Goal: Transaction & Acquisition: Obtain resource

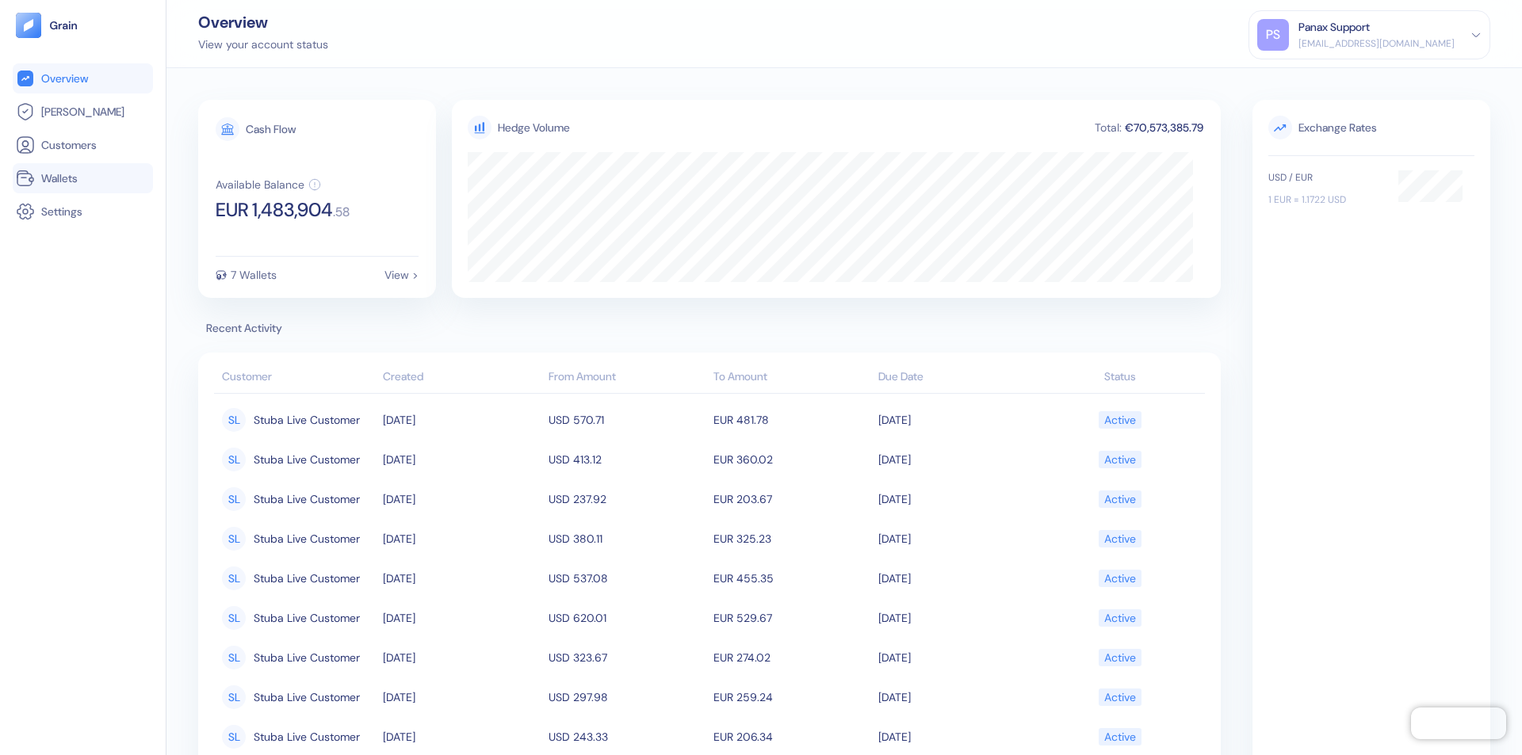
click at [82, 178] on link "Wallets" at bounding box center [83, 178] width 134 height 19
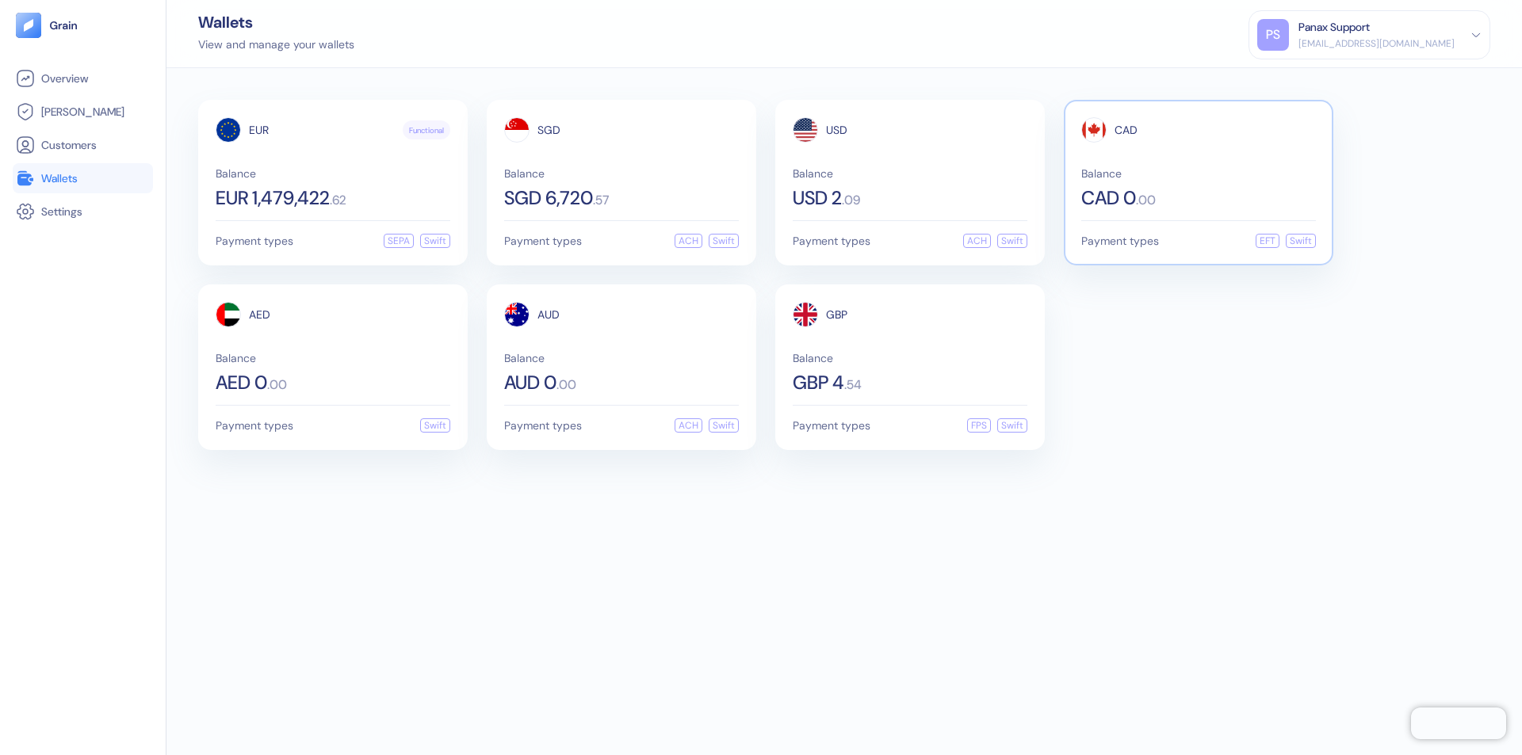
click at [1126, 130] on span "CAD" at bounding box center [1126, 129] width 23 height 11
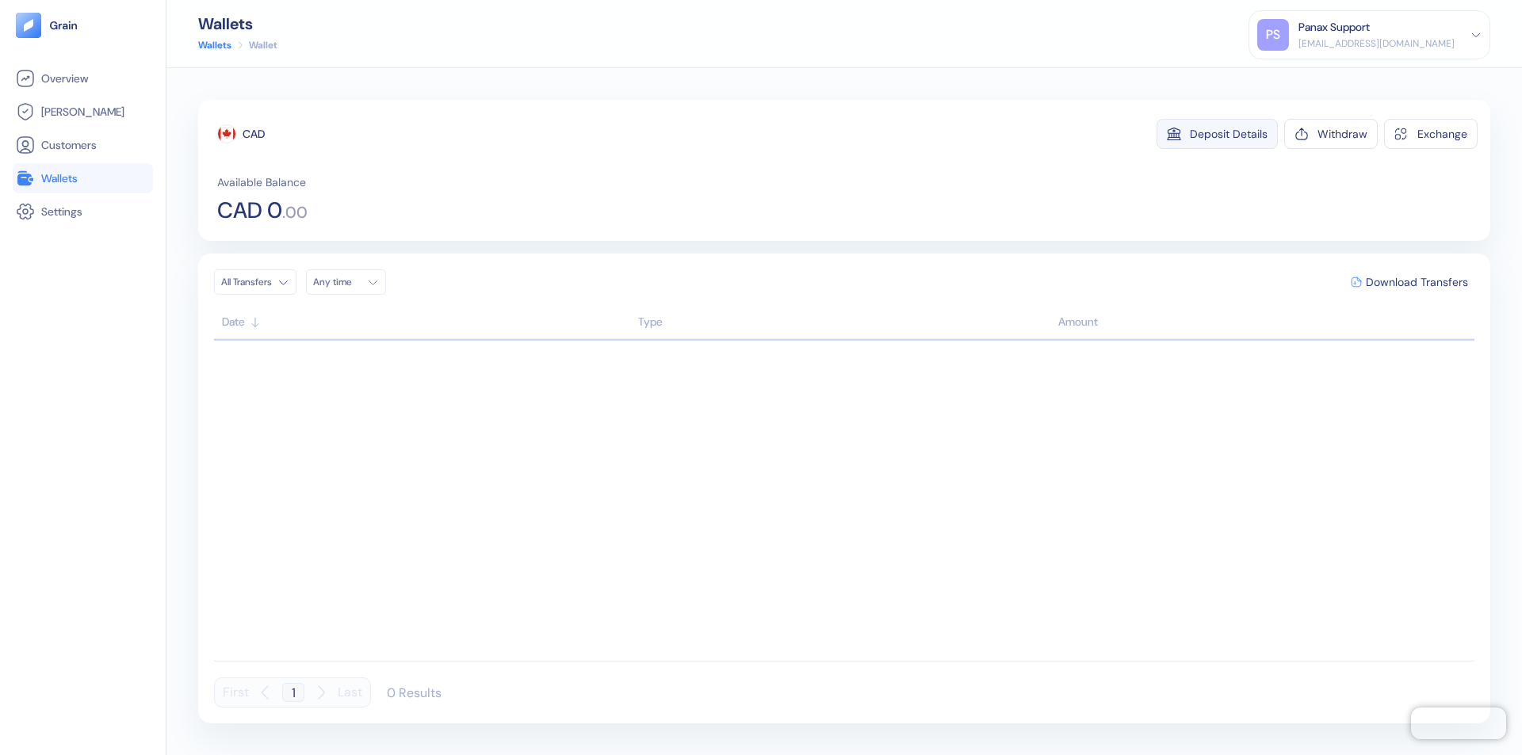
click at [1229, 134] on div "Deposit Details" at bounding box center [1229, 133] width 78 height 11
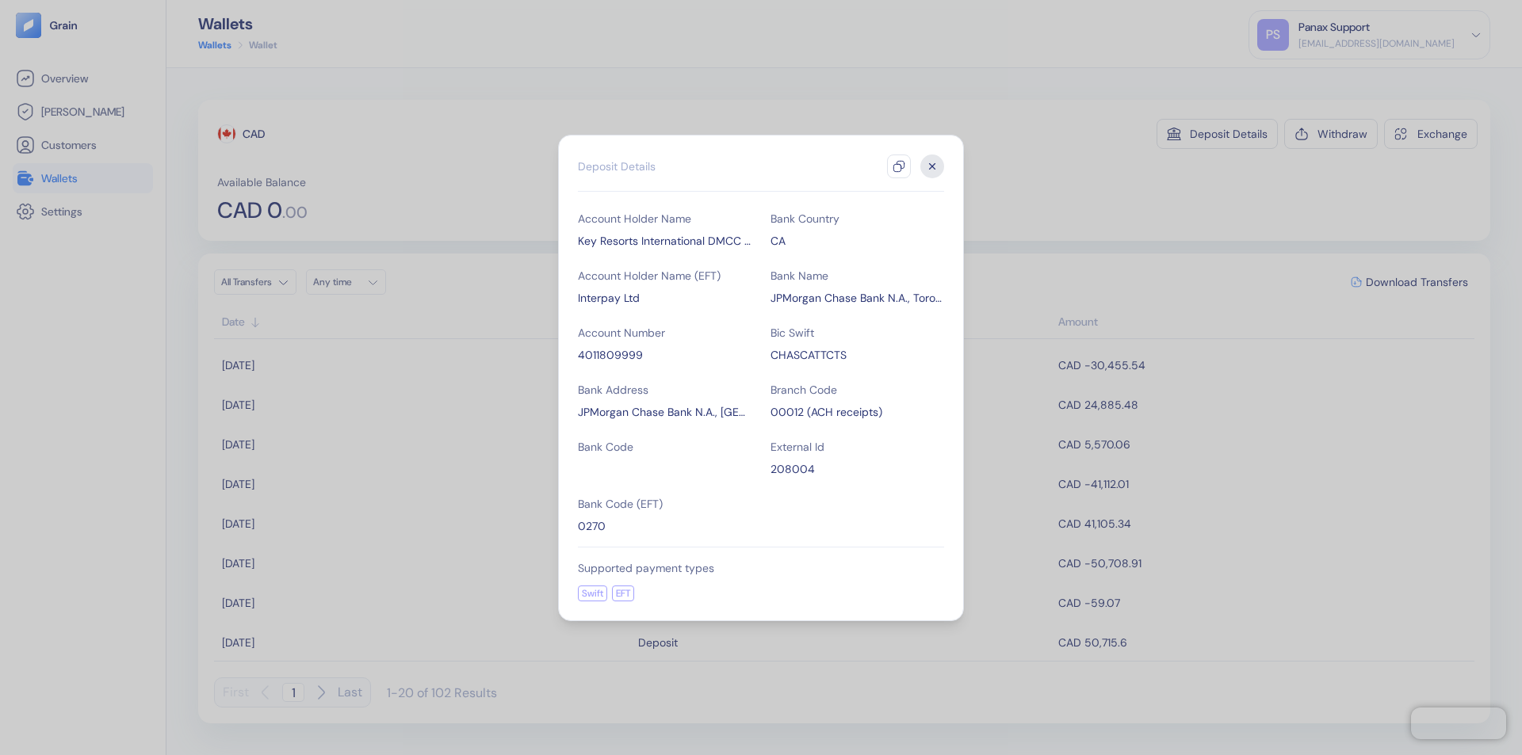
click at [899, 166] on icon "button" at bounding box center [899, 166] width 13 height 13
click at [932, 166] on icon "button" at bounding box center [933, 166] width 6 height 6
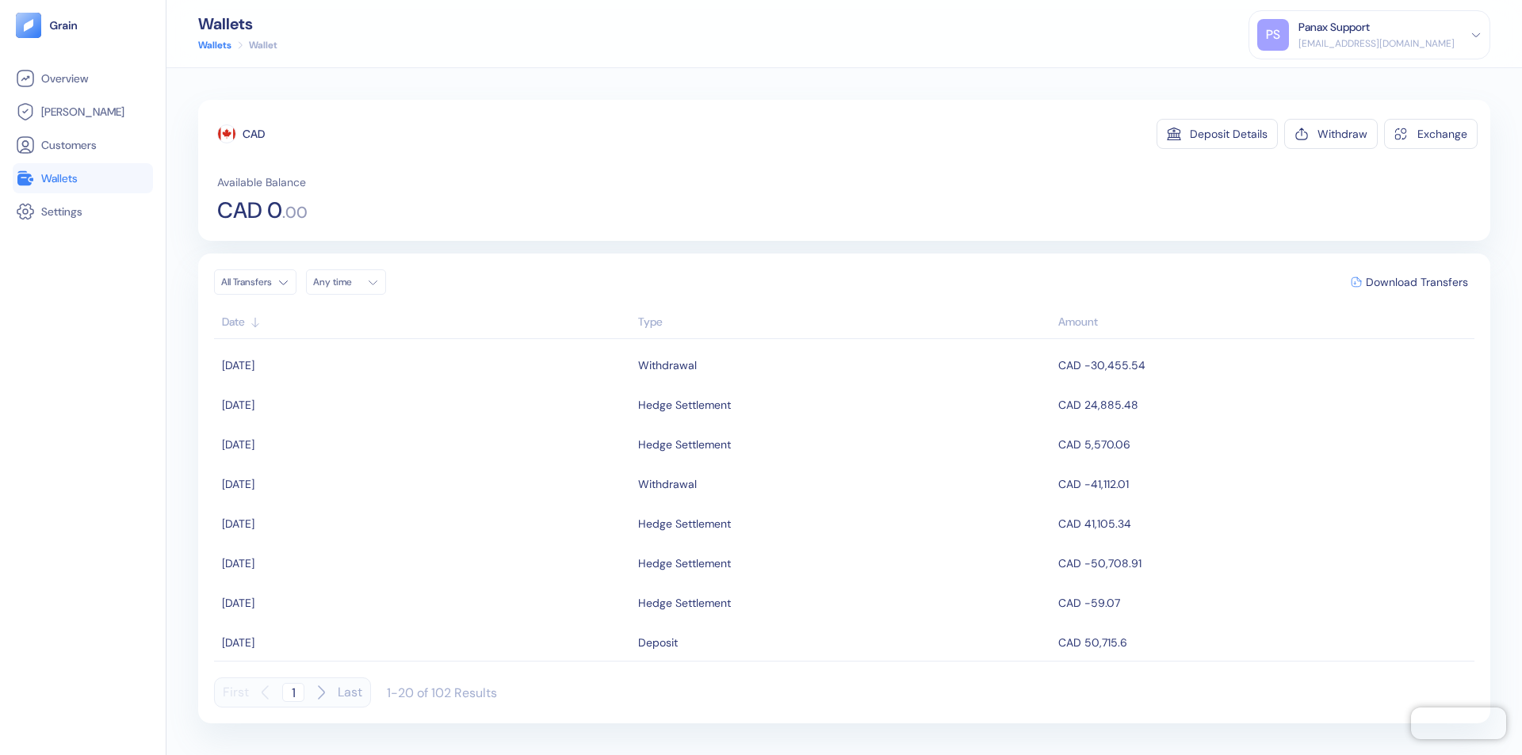
click at [350, 282] on div "Any time" at bounding box center [337, 282] width 48 height 13
click at [444, 430] on button "24" at bounding box center [443, 430] width 19 height 19
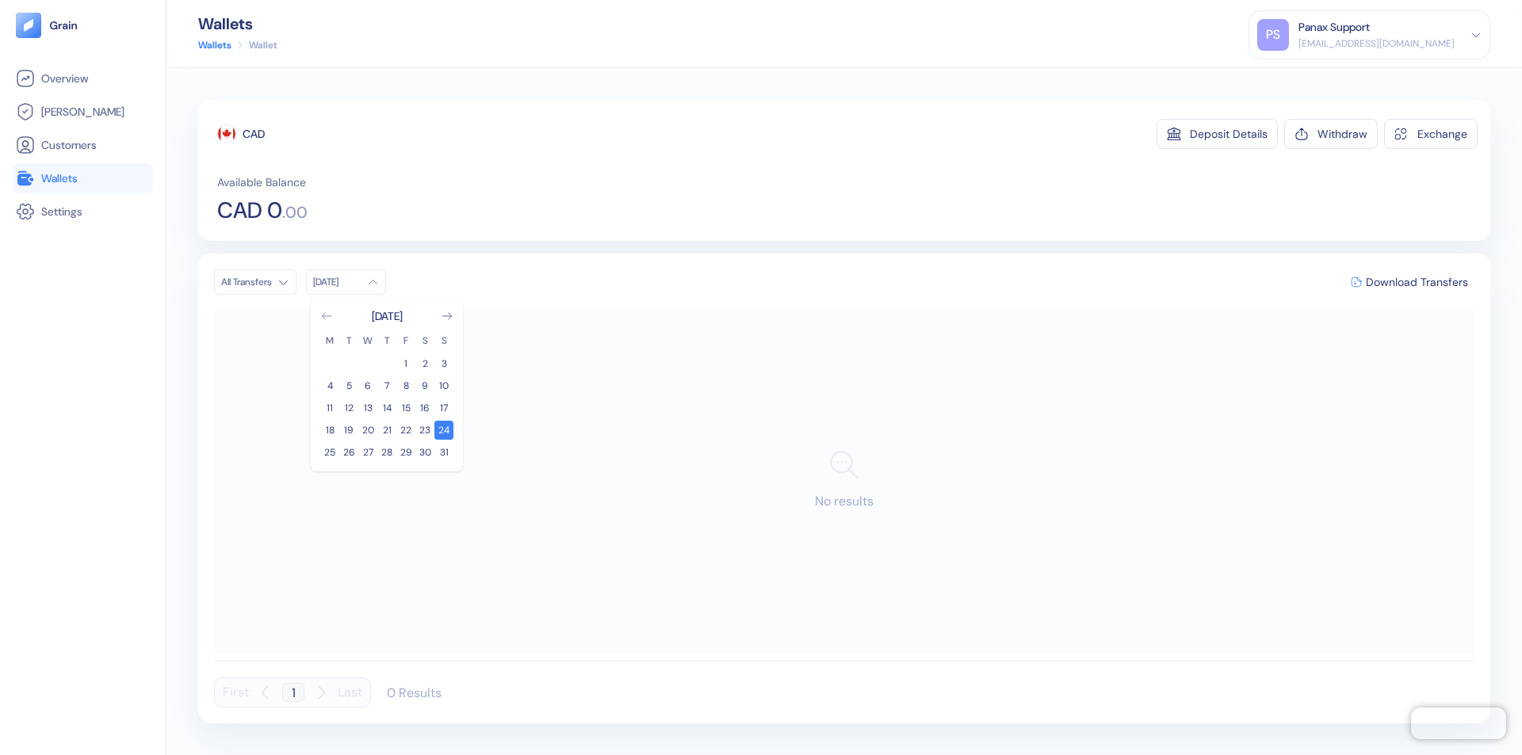
click at [327, 316] on icon "Go to previous month" at bounding box center [326, 316] width 9 height 6
click at [406, 430] on button "25" at bounding box center [405, 430] width 19 height 19
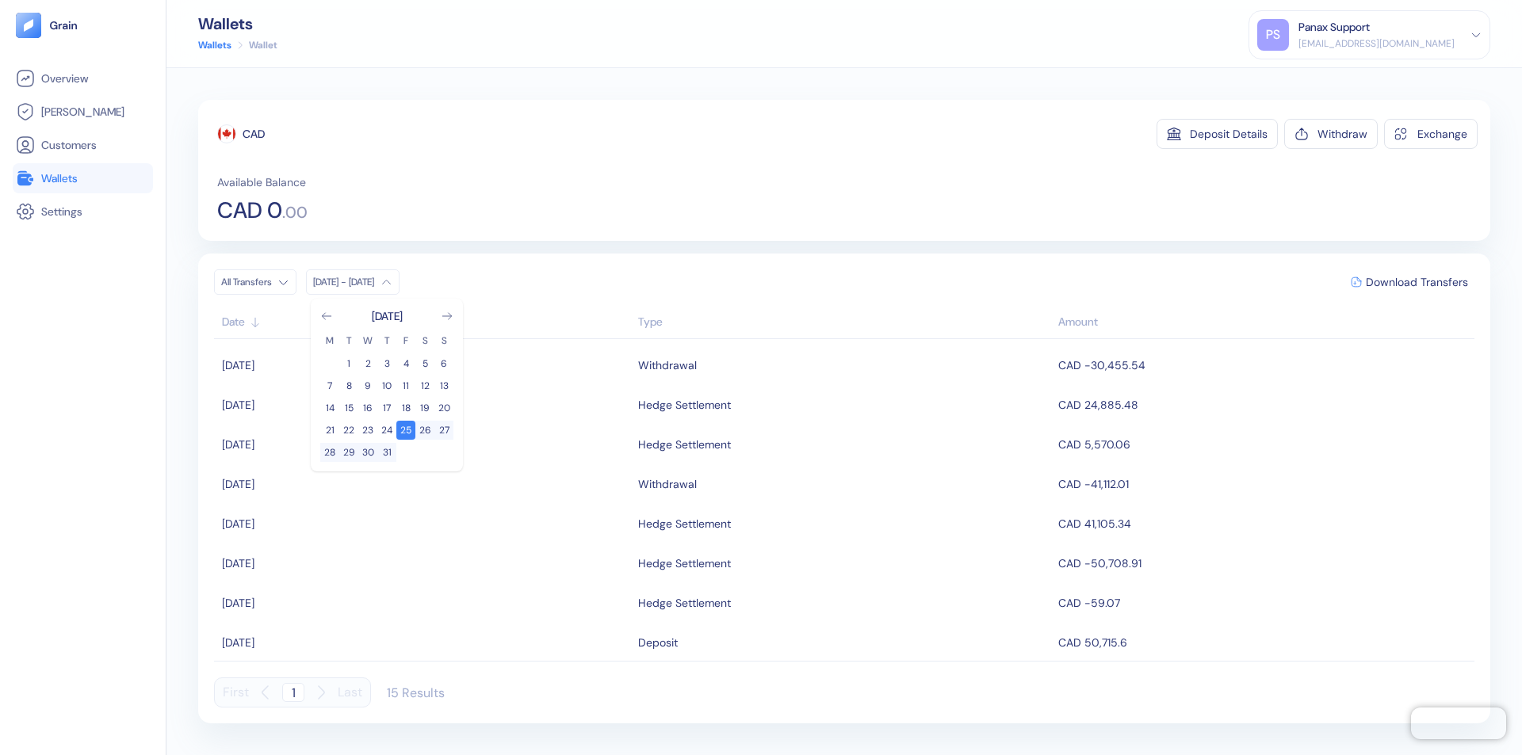
click at [254, 134] on div "CAD" at bounding box center [254, 134] width 22 height 16
click at [1417, 282] on span "Download Transfers" at bounding box center [1417, 282] width 102 height 11
click at [82, 178] on link "Wallets" at bounding box center [83, 178] width 134 height 19
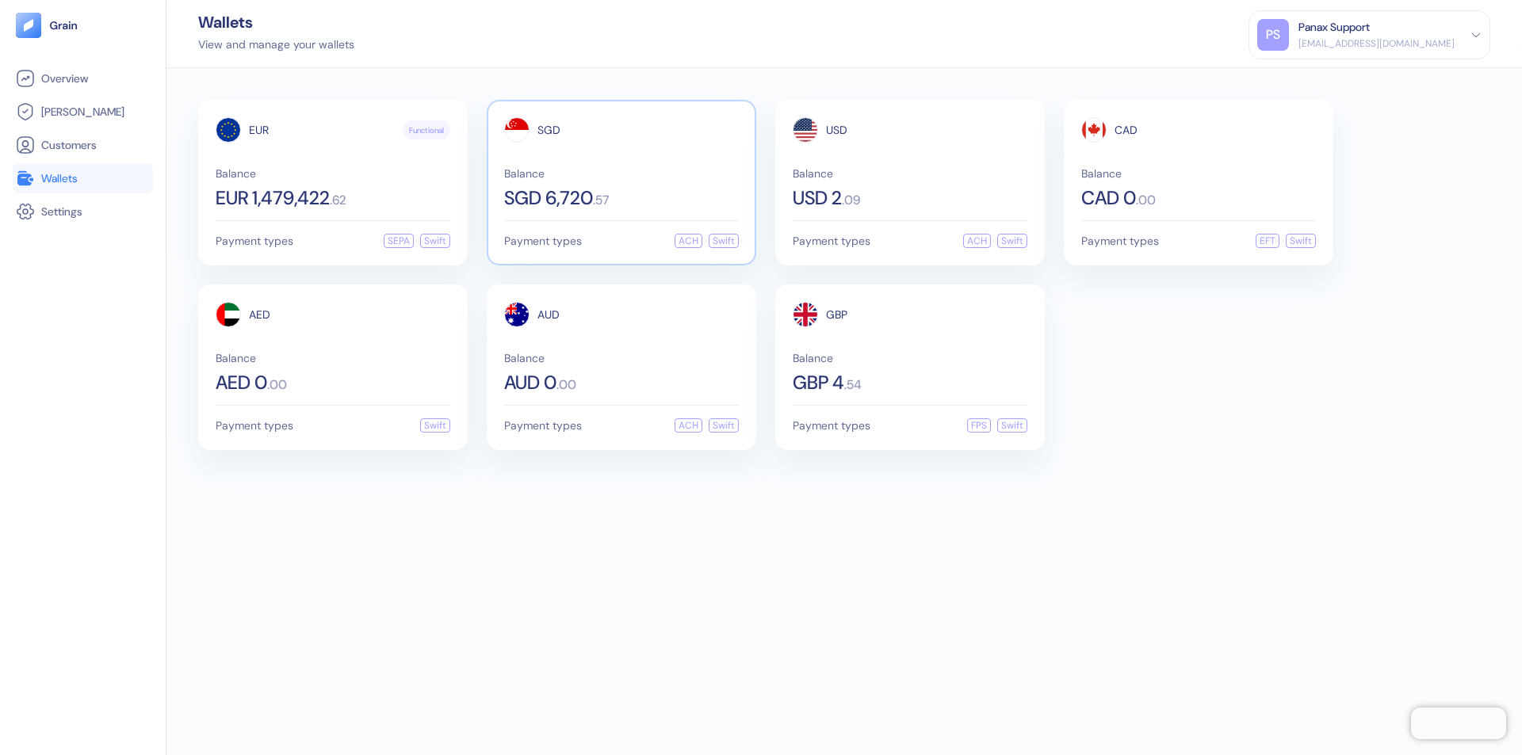
click at [549, 130] on span "SGD" at bounding box center [548, 129] width 23 height 11
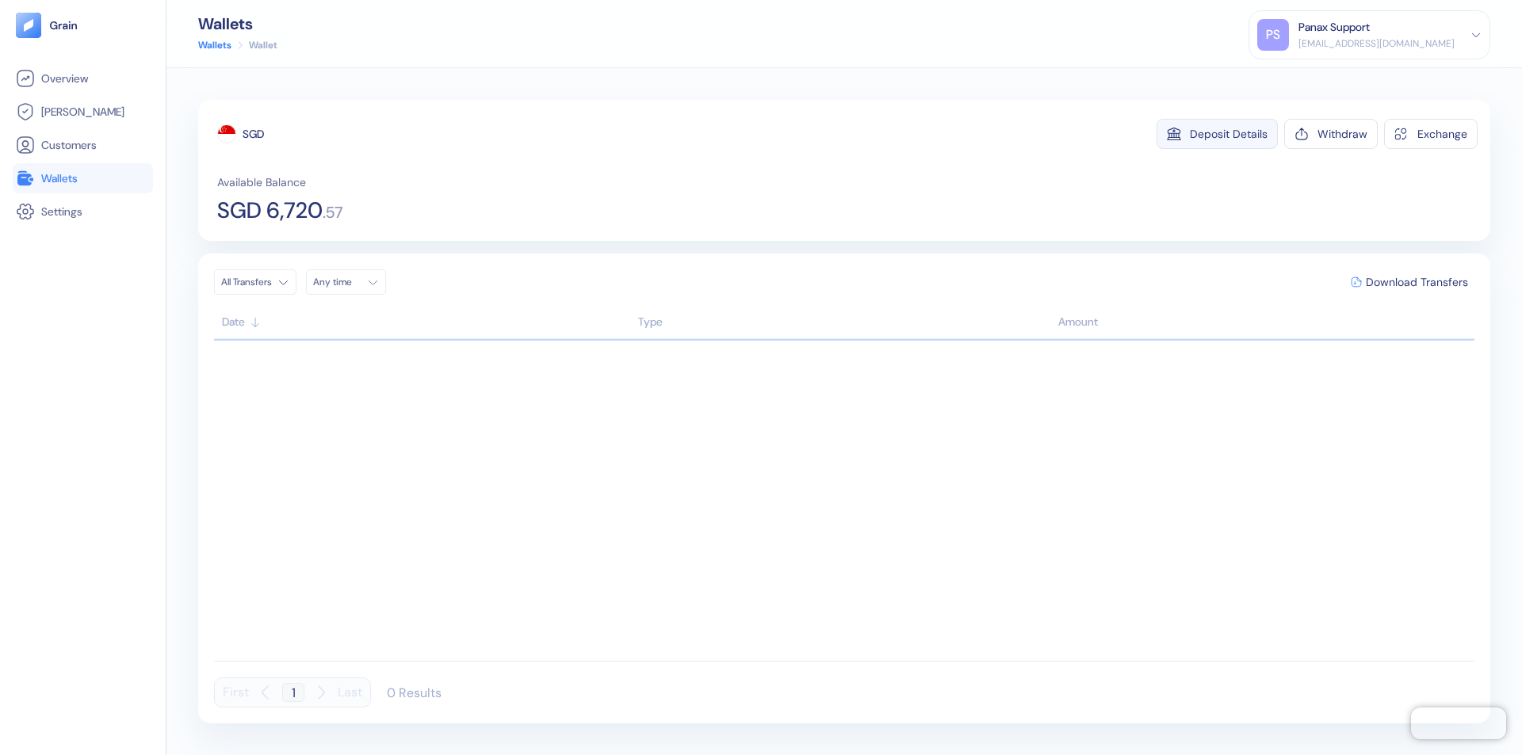
click at [1229, 134] on div "Deposit Details" at bounding box center [1229, 133] width 78 height 11
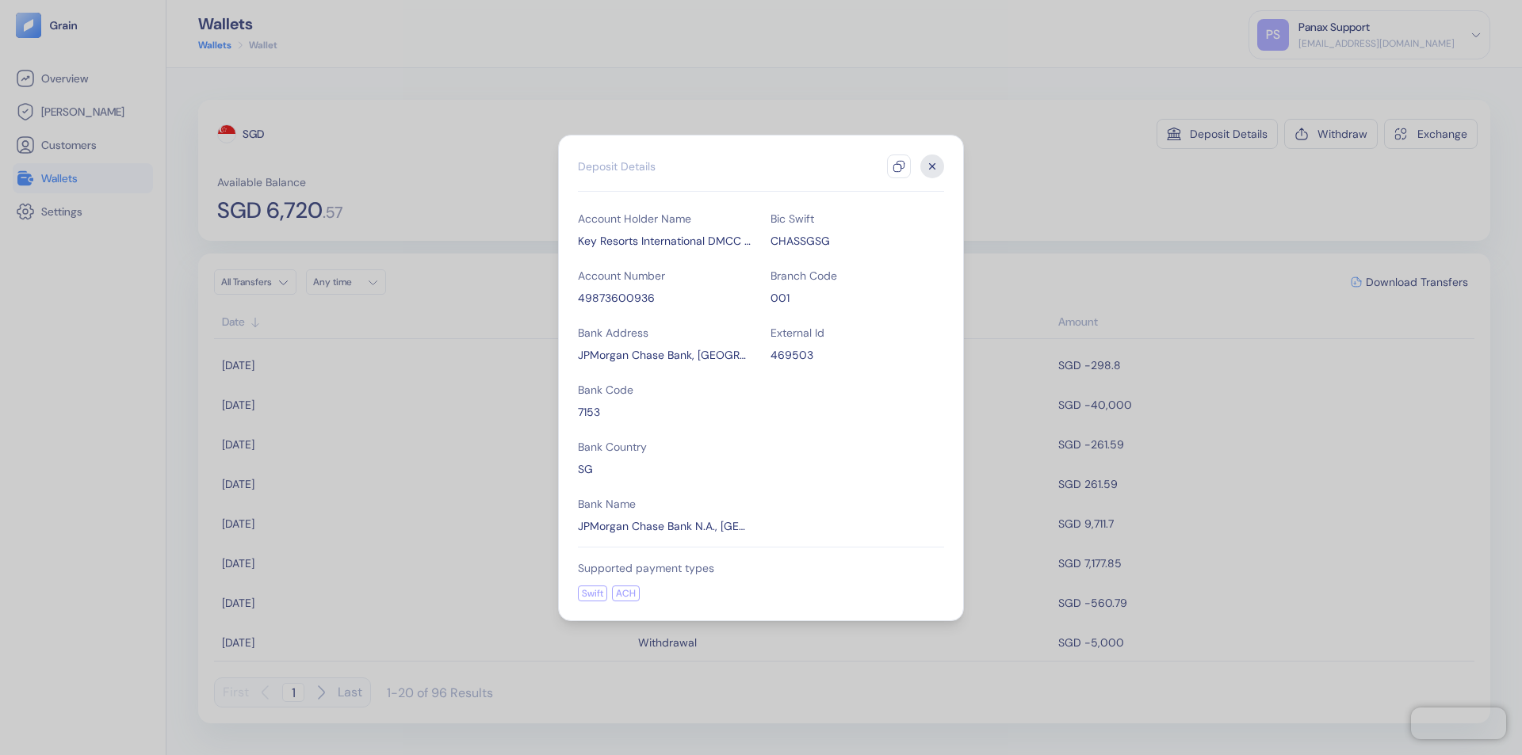
click at [899, 166] on icon "button" at bounding box center [899, 166] width 13 height 13
click at [932, 166] on icon "button" at bounding box center [933, 166] width 6 height 6
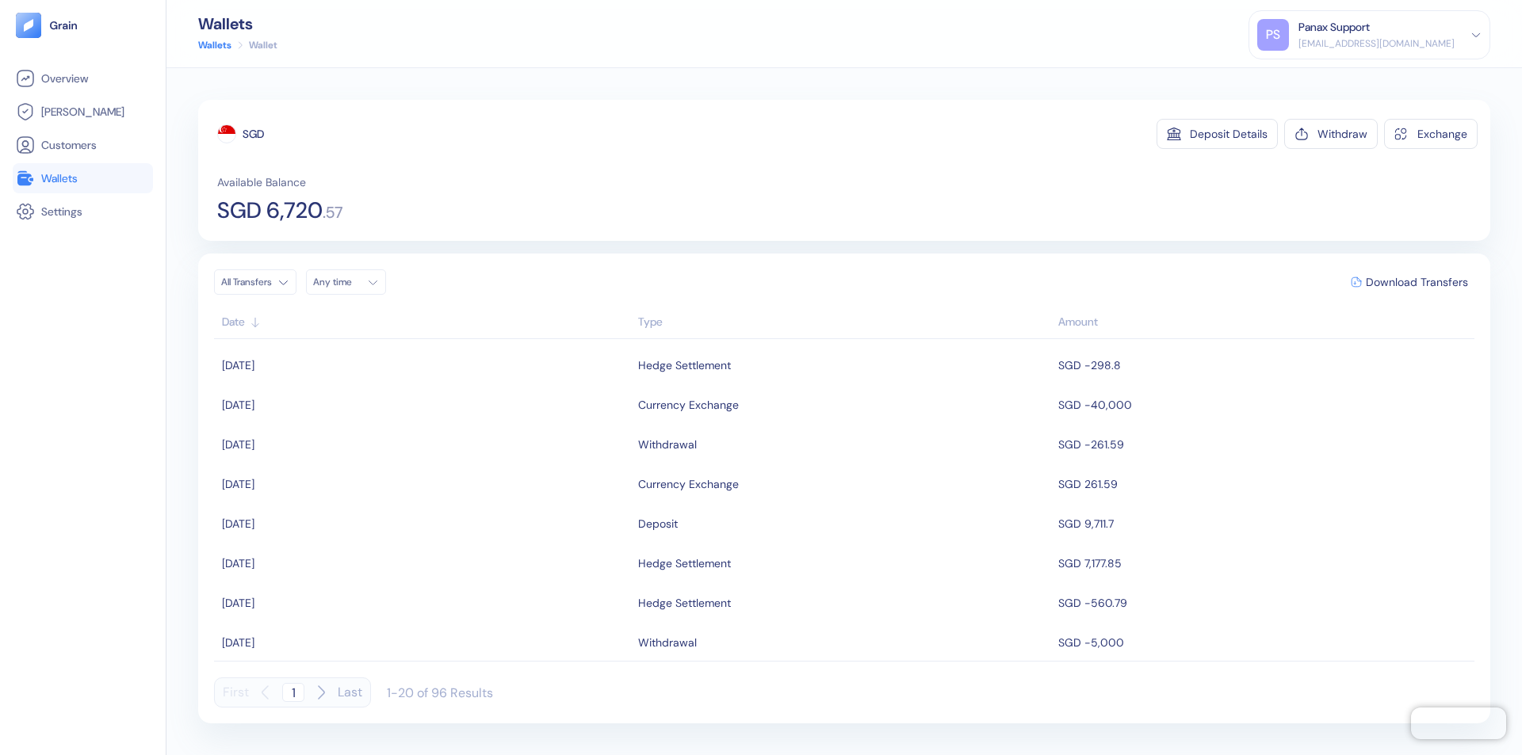
click at [350, 282] on div "Any time" at bounding box center [337, 282] width 48 height 13
click at [444, 430] on button "24" at bounding box center [443, 430] width 19 height 19
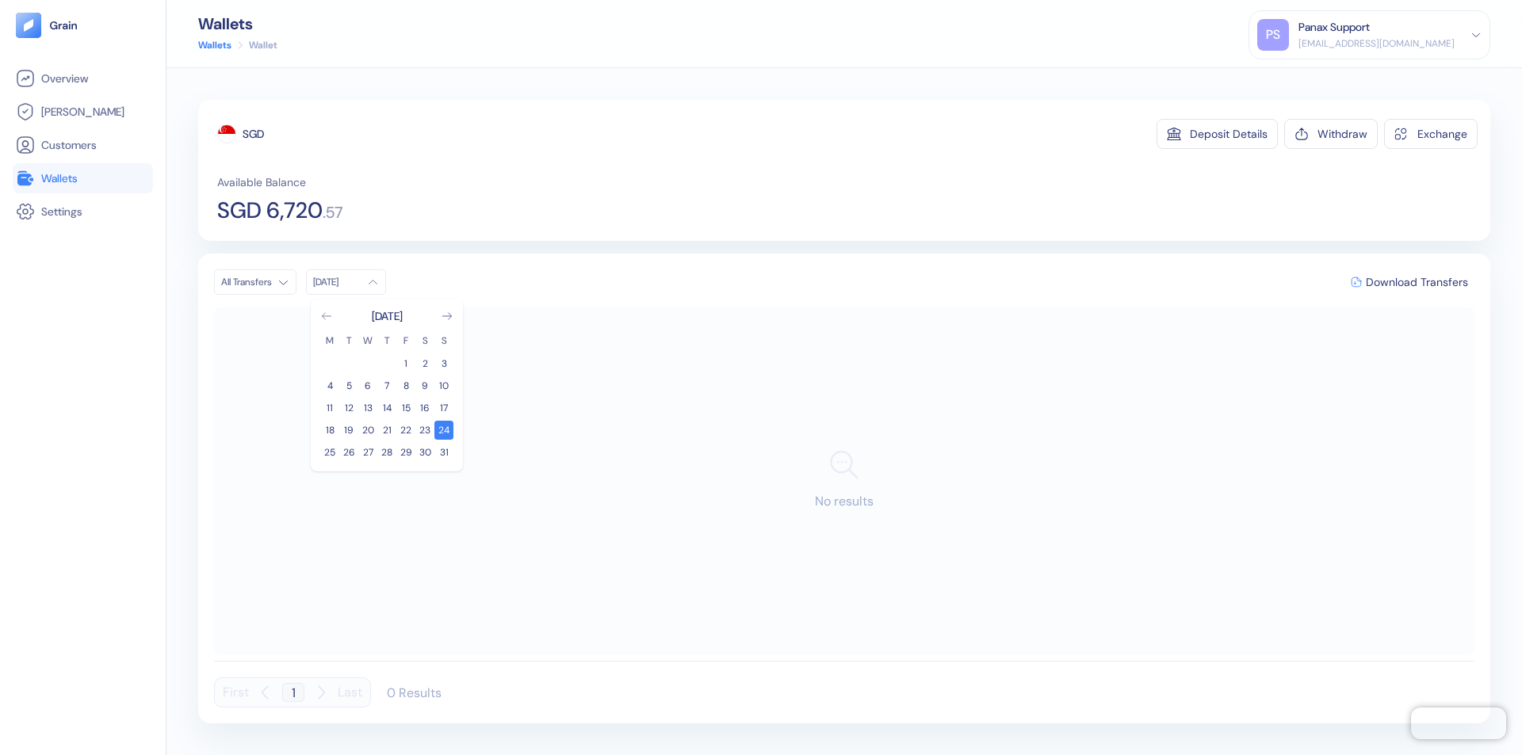
click at [327, 316] on icon "Go to previous month" at bounding box center [326, 316] width 9 height 6
click at [406, 430] on button "25" at bounding box center [405, 430] width 19 height 19
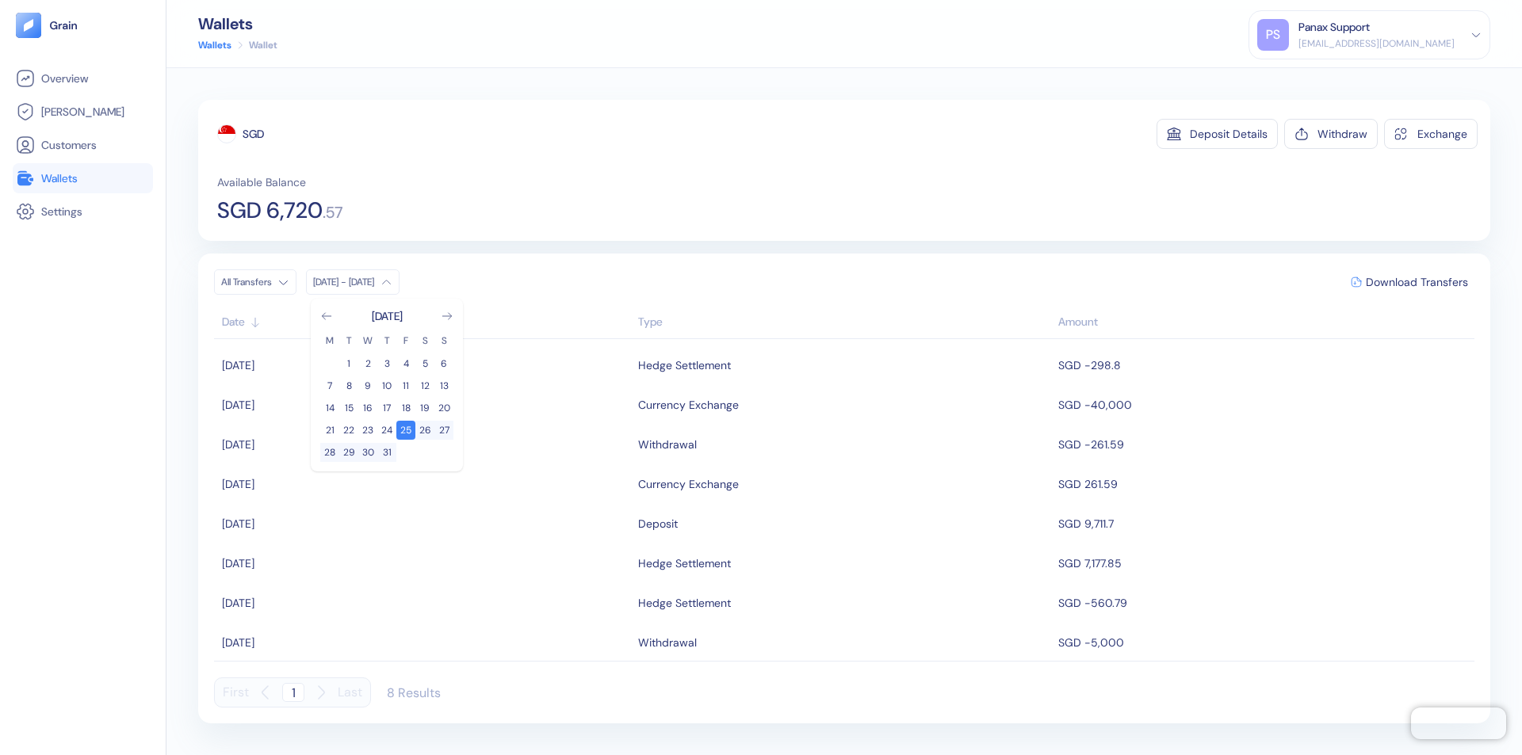
click at [254, 134] on div "SGD" at bounding box center [253, 134] width 21 height 16
click at [1417, 282] on span "Download Transfers" at bounding box center [1417, 282] width 102 height 11
click at [82, 178] on link "Wallets" at bounding box center [83, 178] width 134 height 19
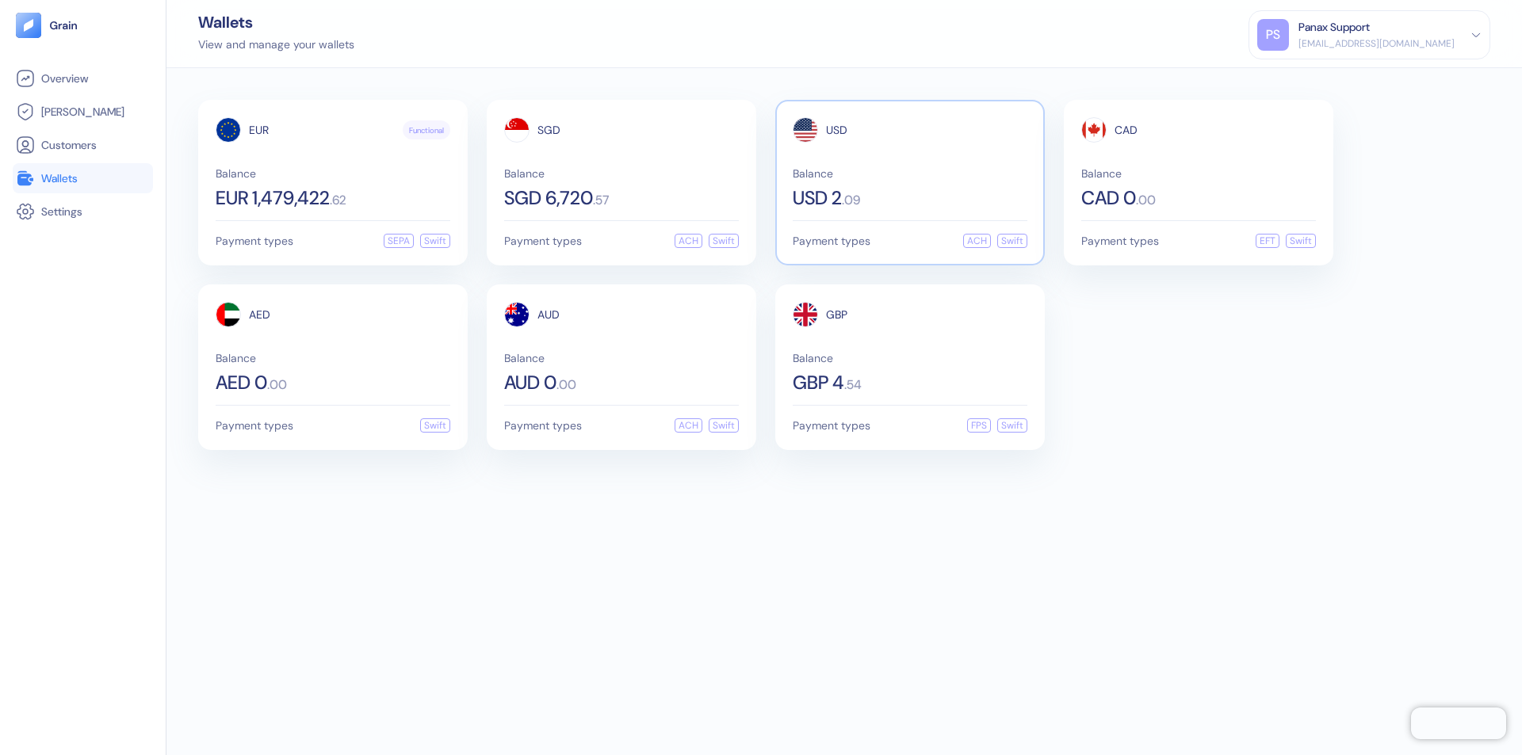
click at [836, 130] on span "USD" at bounding box center [836, 129] width 21 height 11
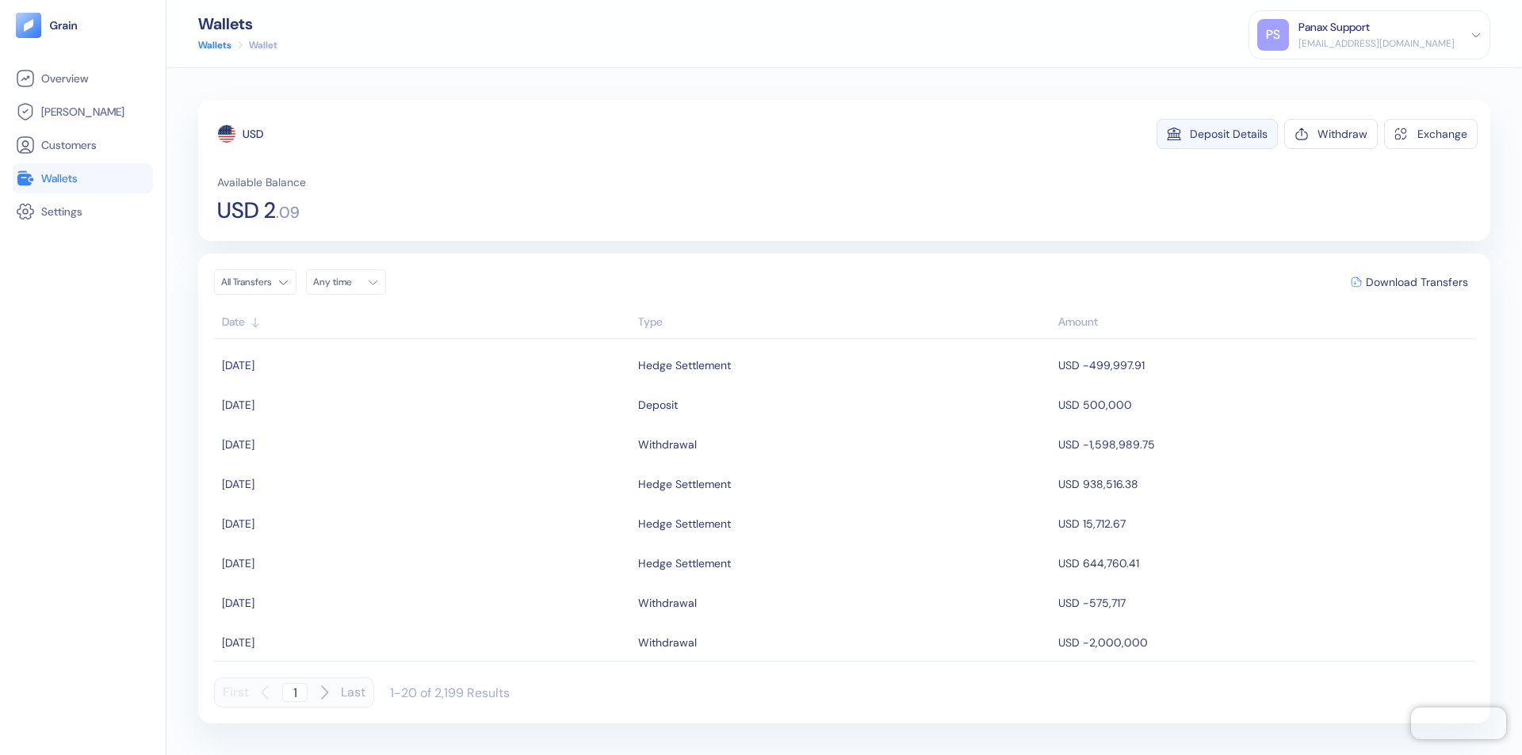
click at [1229, 134] on div "Deposit Details" at bounding box center [1229, 133] width 78 height 11
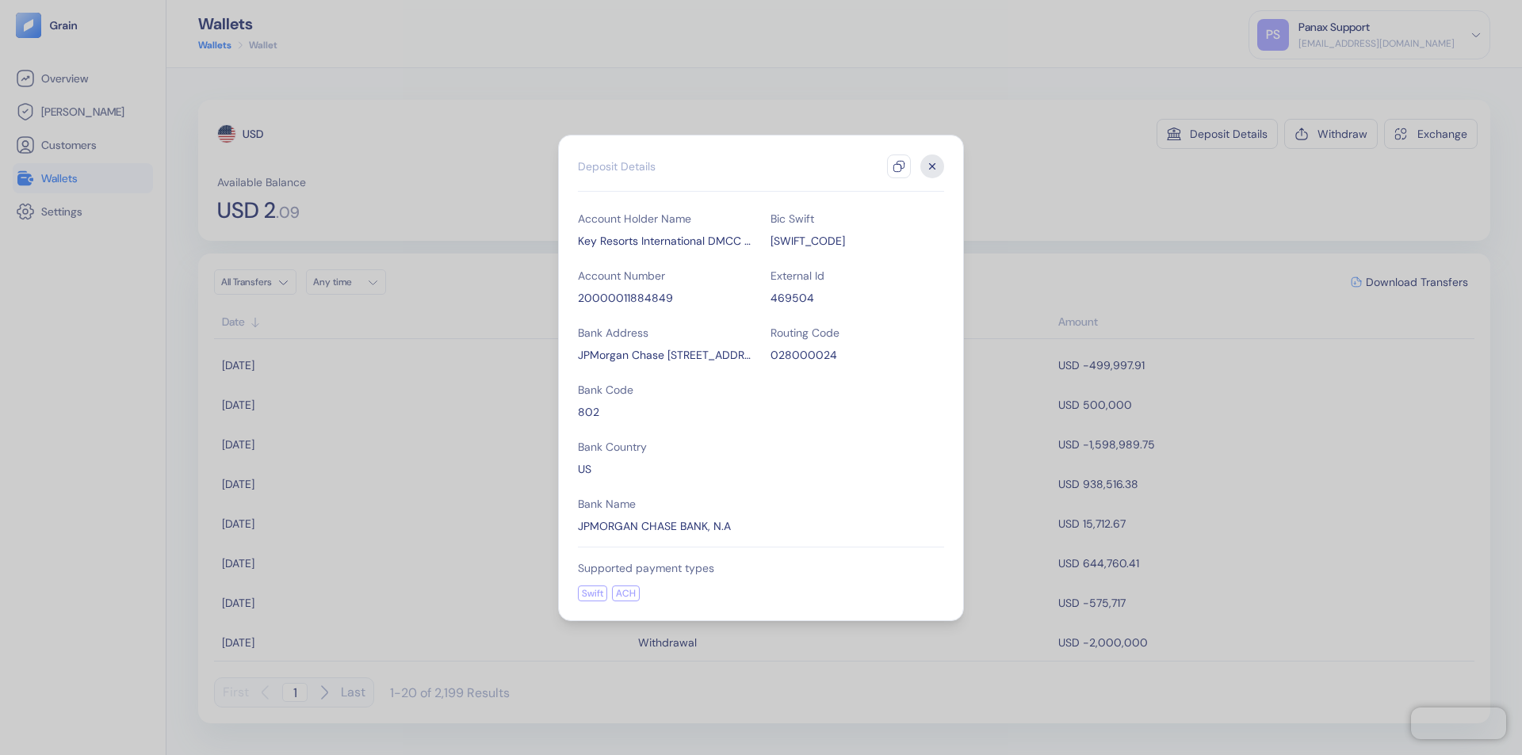
click at [899, 166] on icon "button" at bounding box center [899, 166] width 13 height 13
click at [932, 166] on icon "button" at bounding box center [933, 166] width 6 height 6
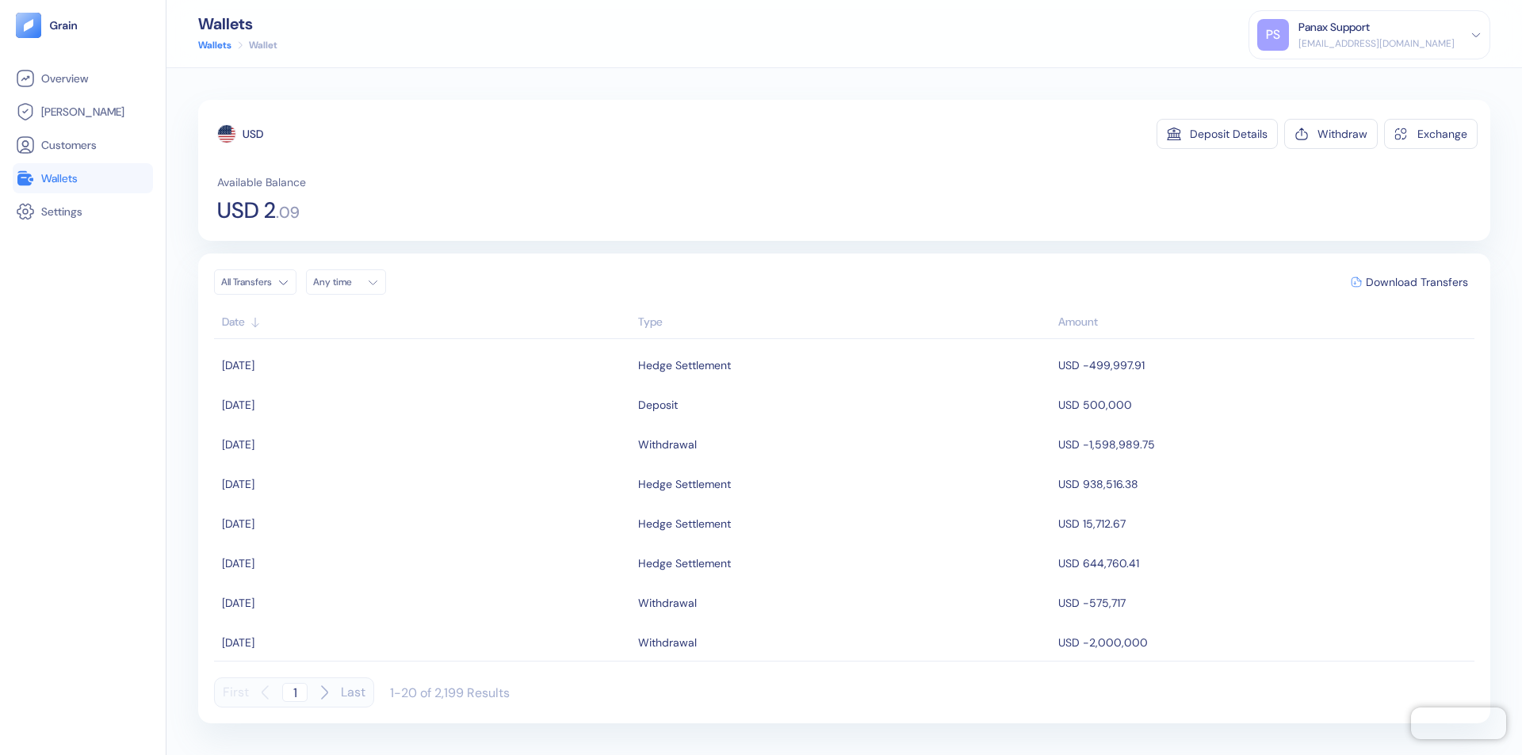
click at [350, 282] on div "Any time" at bounding box center [337, 282] width 48 height 13
click at [444, 430] on button "24" at bounding box center [443, 430] width 19 height 19
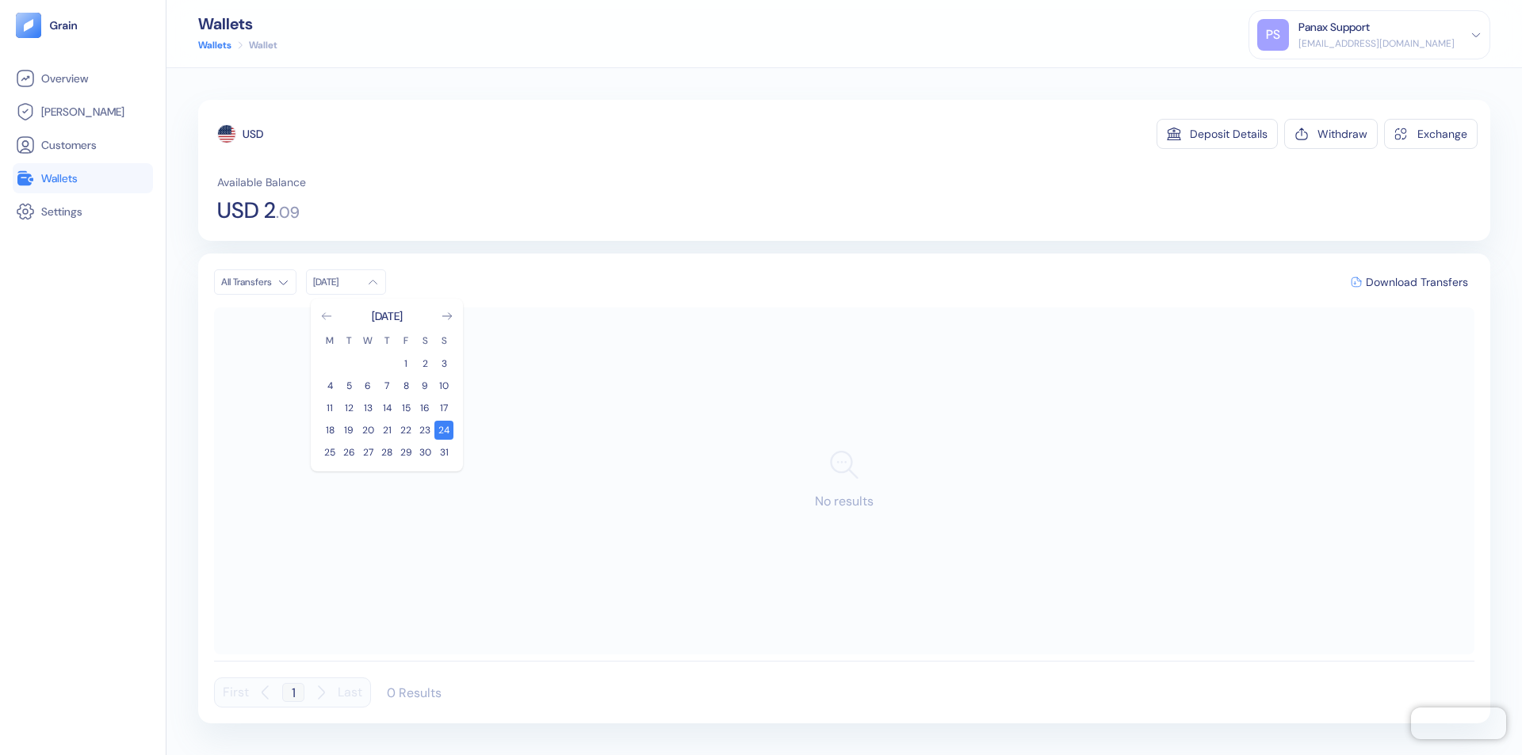
click at [327, 316] on icon "Go to previous month" at bounding box center [326, 316] width 9 height 6
click at [406, 430] on button "25" at bounding box center [405, 430] width 19 height 19
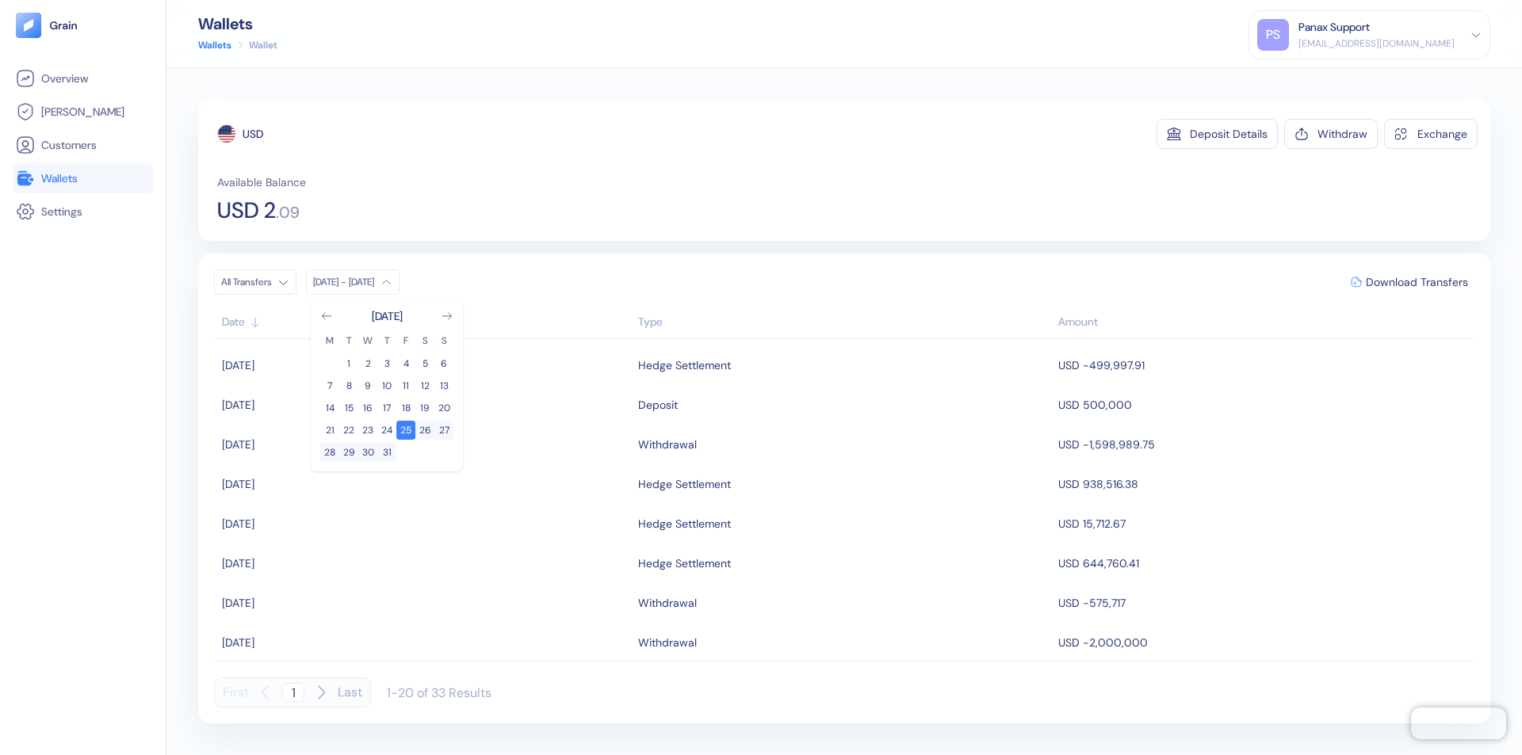
click at [253, 134] on div "USD" at bounding box center [253, 134] width 21 height 16
click at [1417, 282] on span "Download Transfers" at bounding box center [1417, 282] width 102 height 11
click at [82, 178] on link "Wallets" at bounding box center [83, 178] width 134 height 19
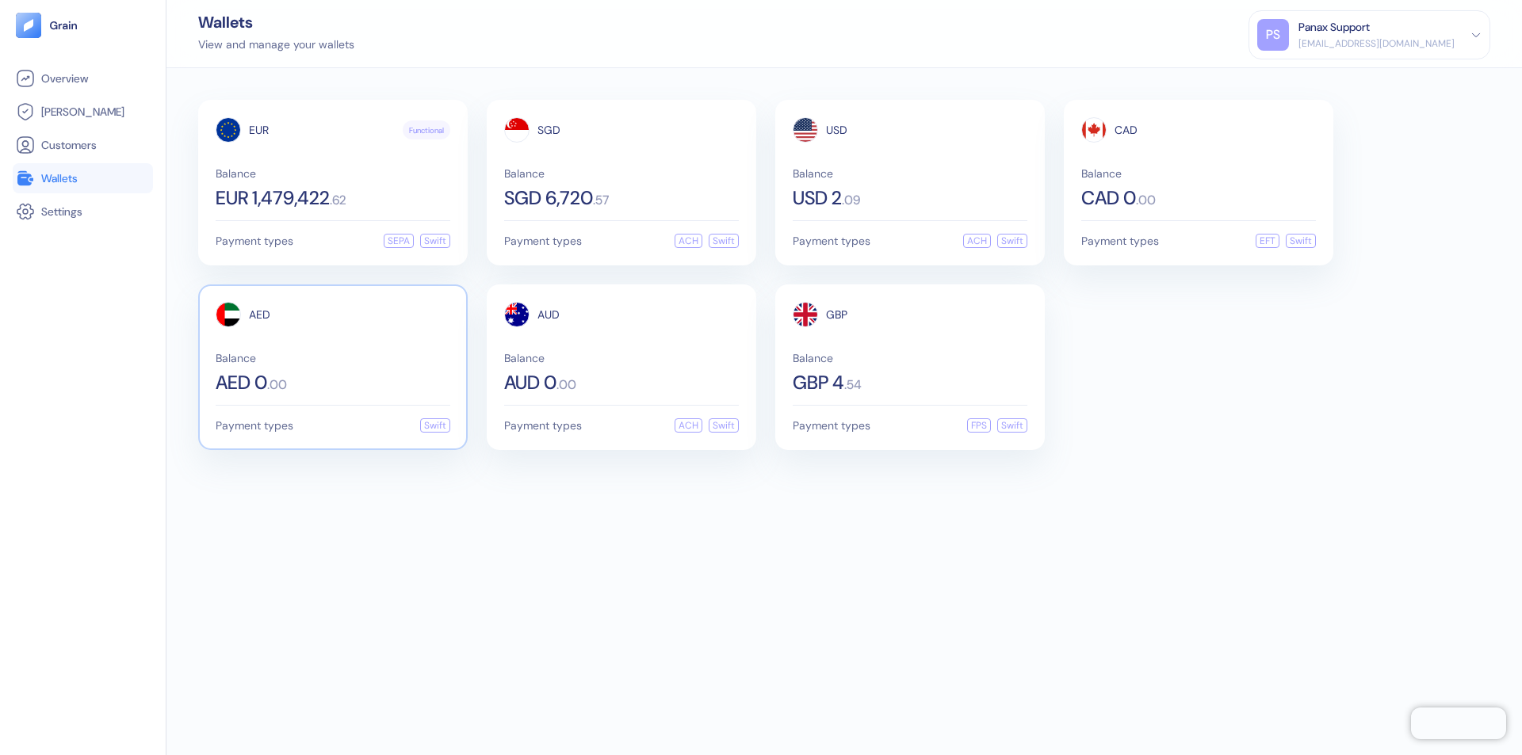
click at [259, 315] on span "AED" at bounding box center [259, 314] width 21 height 11
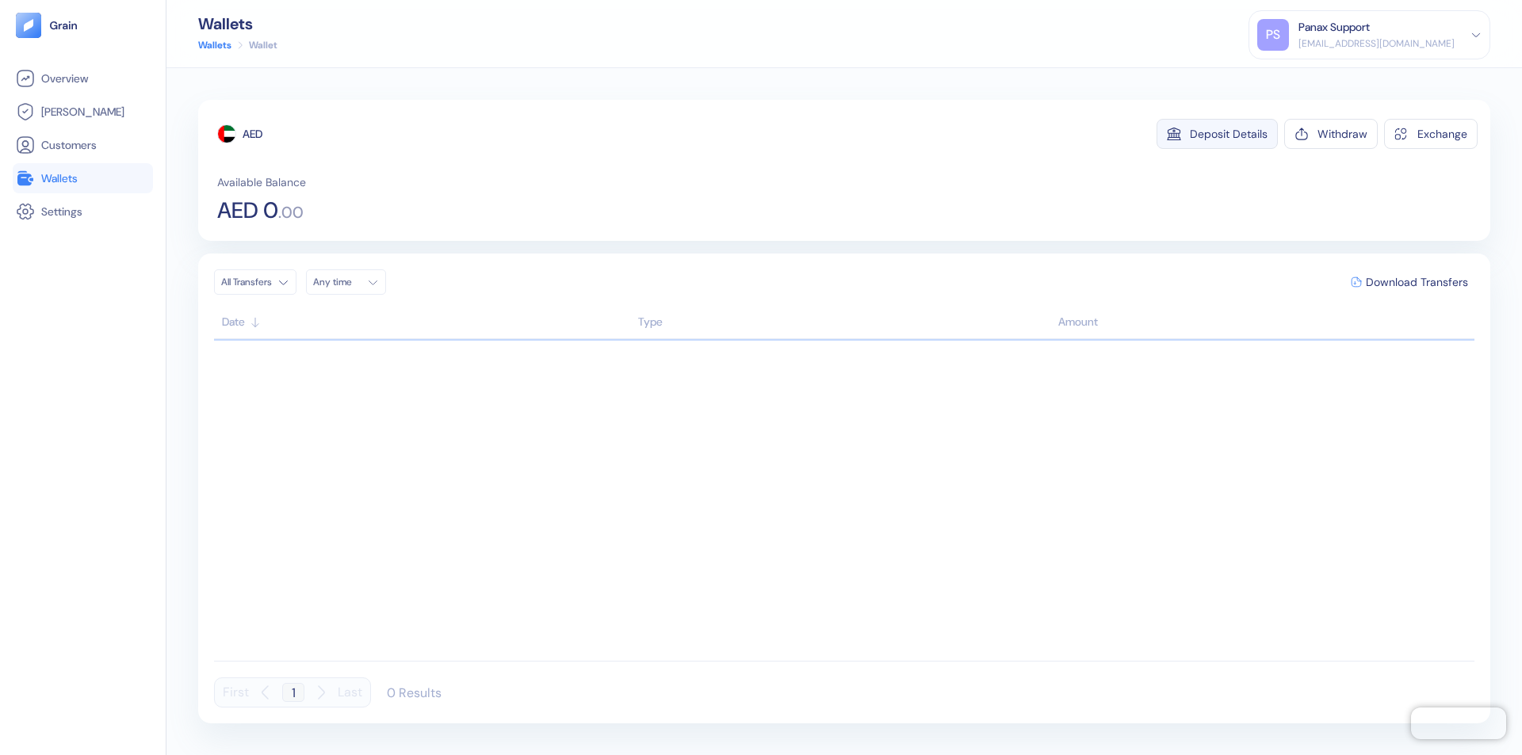
click at [1229, 134] on div "Deposit Details" at bounding box center [1229, 133] width 78 height 11
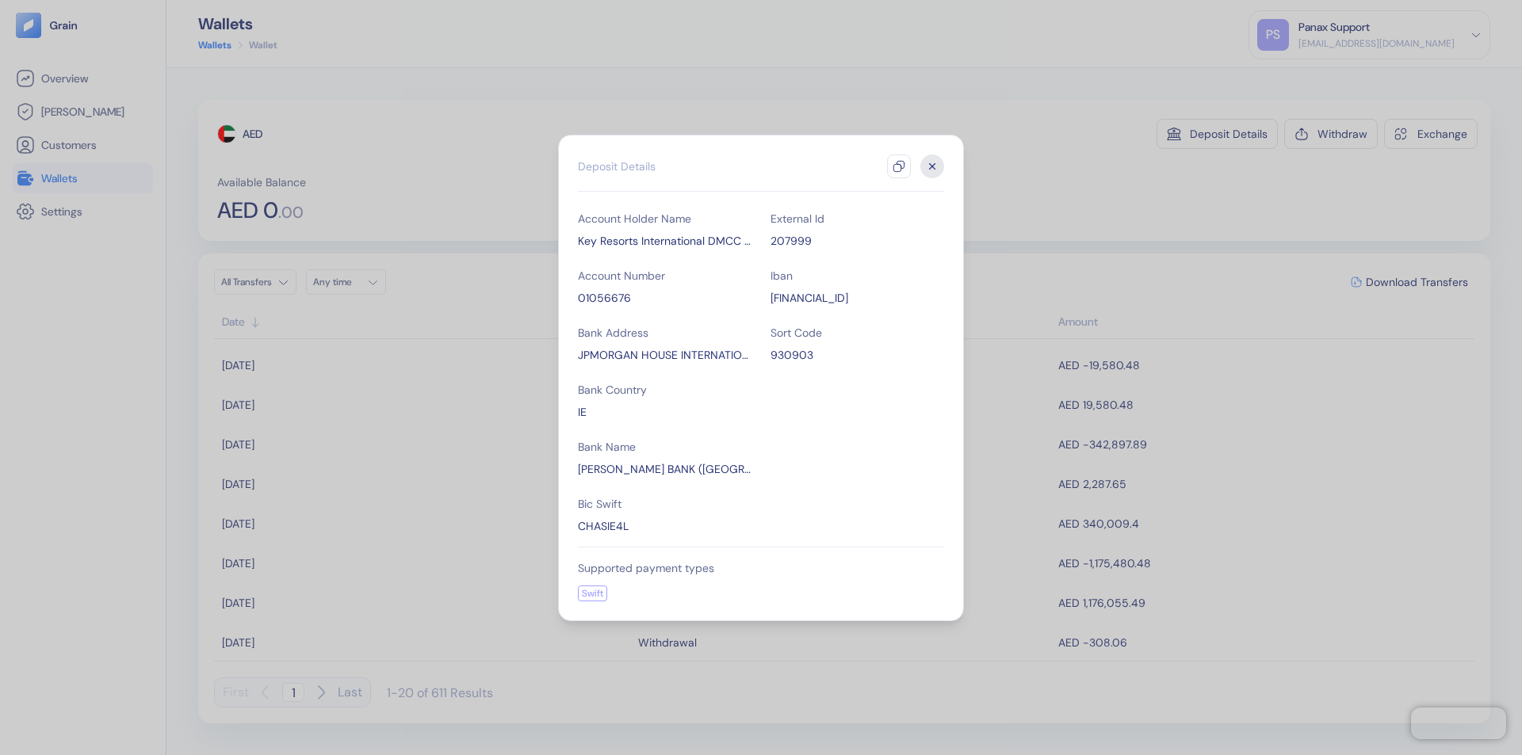
click at [899, 166] on icon "button" at bounding box center [899, 166] width 13 height 13
click at [932, 166] on icon "button" at bounding box center [933, 166] width 6 height 6
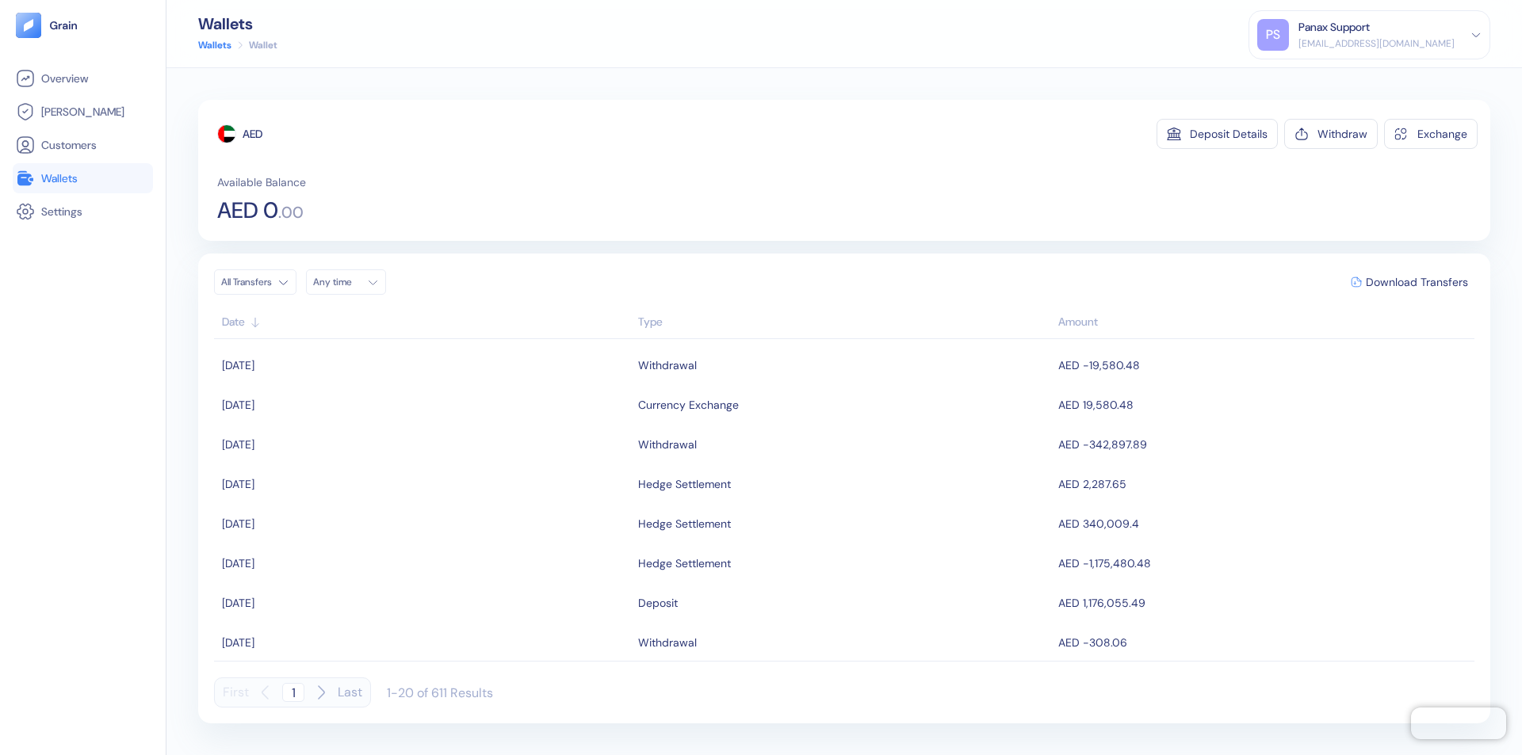
click at [350, 282] on div "Any time" at bounding box center [337, 282] width 48 height 13
click at [444, 430] on button "24" at bounding box center [443, 430] width 19 height 19
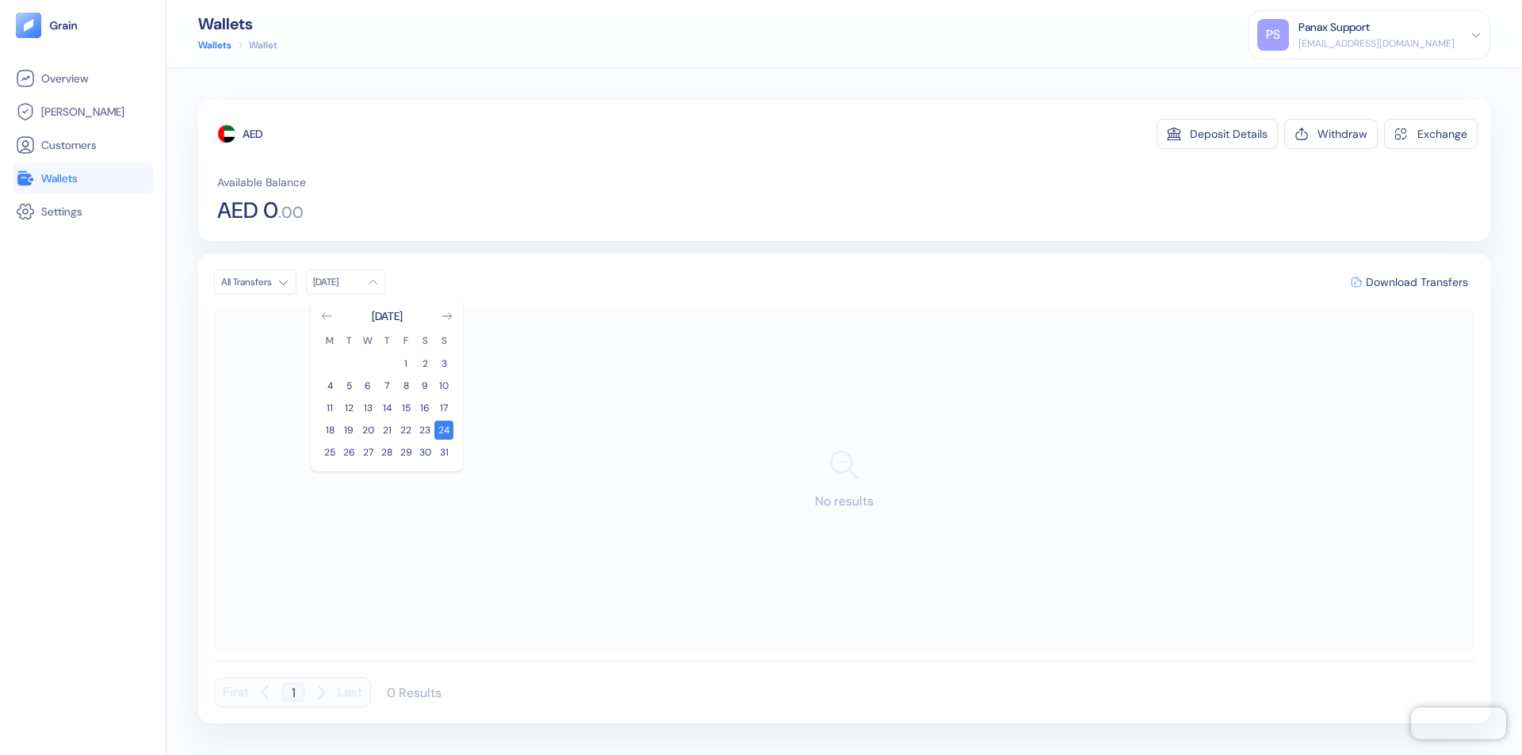
click at [327, 316] on icon "Go to previous month" at bounding box center [326, 316] width 9 height 6
click at [406, 430] on button "25" at bounding box center [405, 430] width 19 height 19
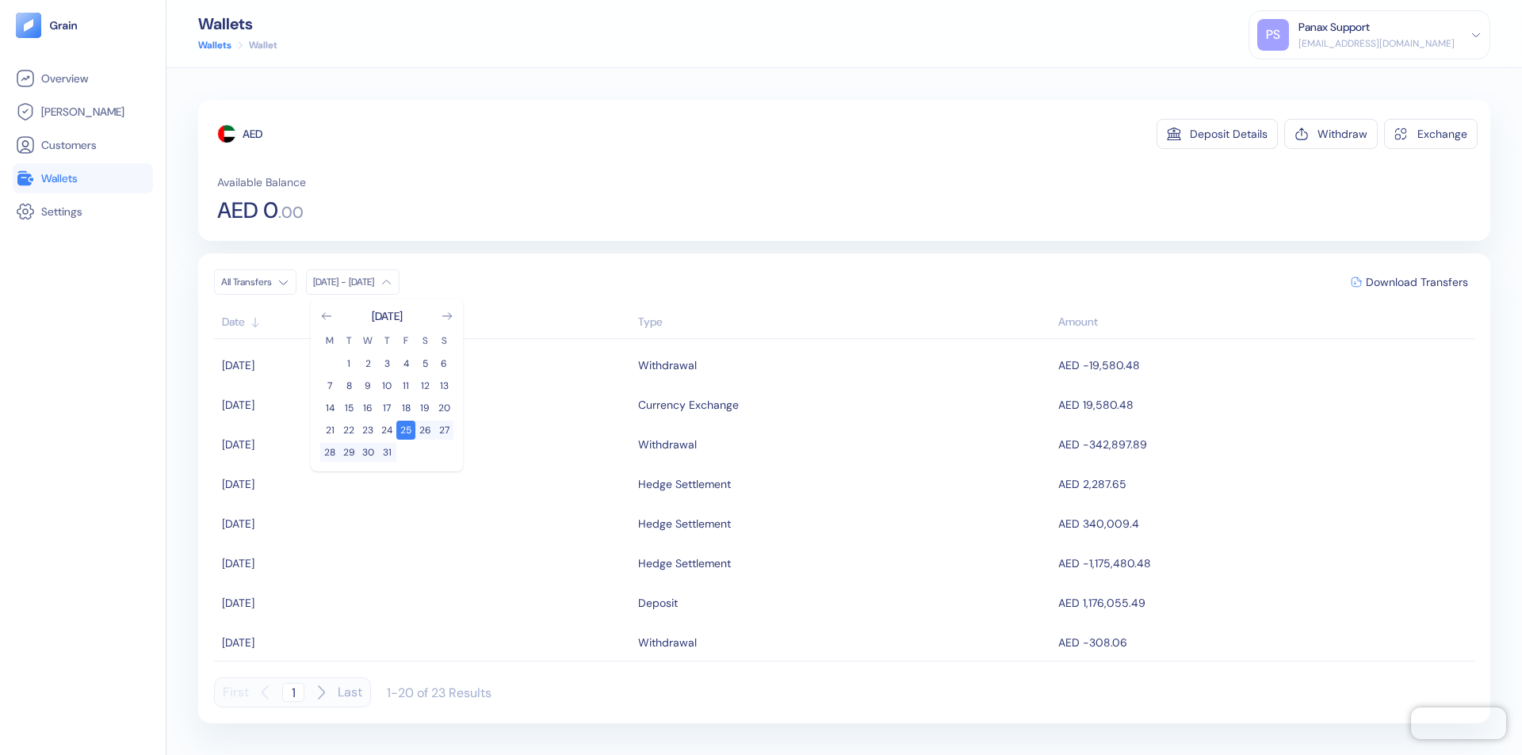
click at [253, 134] on div "AED" at bounding box center [253, 134] width 20 height 16
click at [1417, 282] on span "Download Transfers" at bounding box center [1417, 282] width 102 height 11
click at [82, 178] on link "Wallets" at bounding box center [83, 178] width 134 height 19
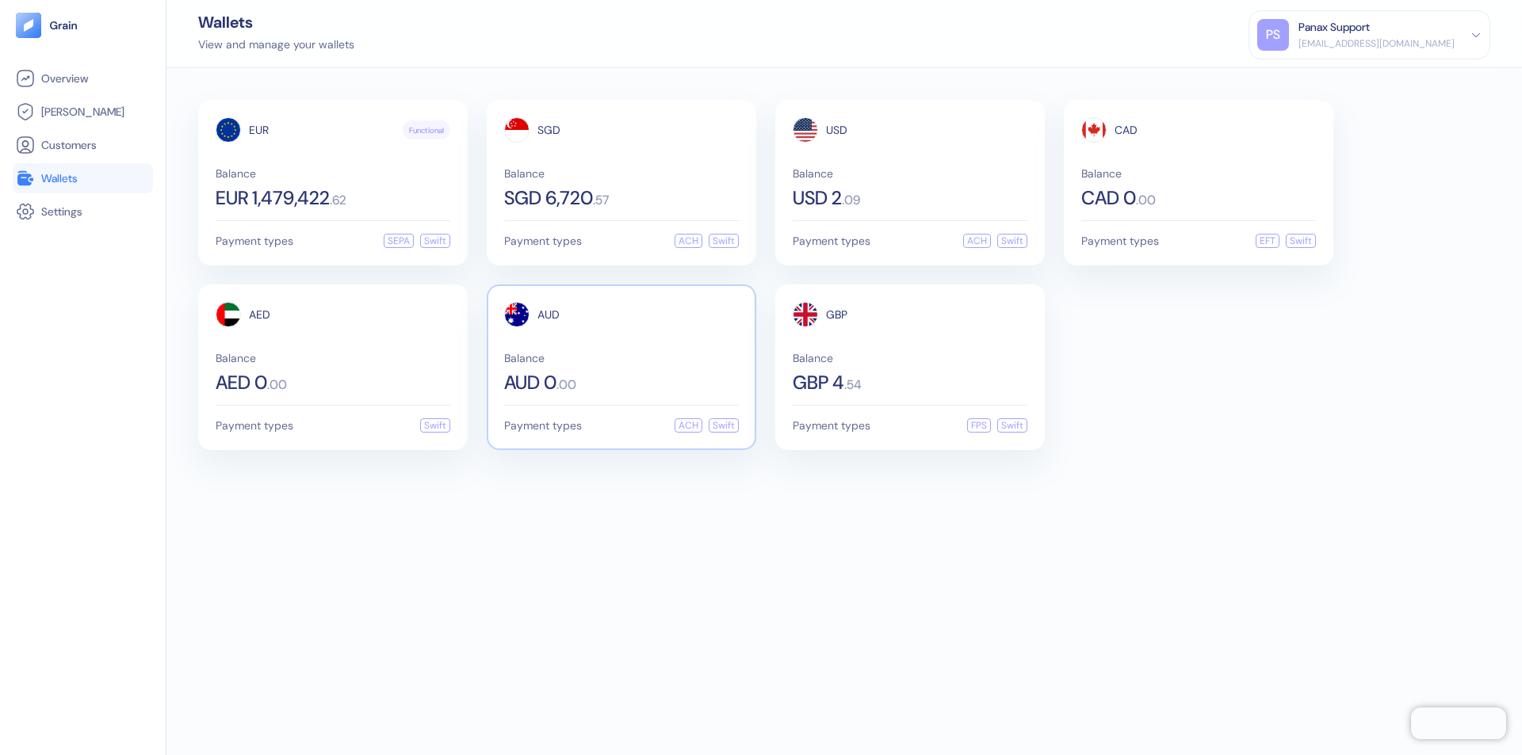
click at [549, 315] on span "AUD" at bounding box center [548, 314] width 22 height 11
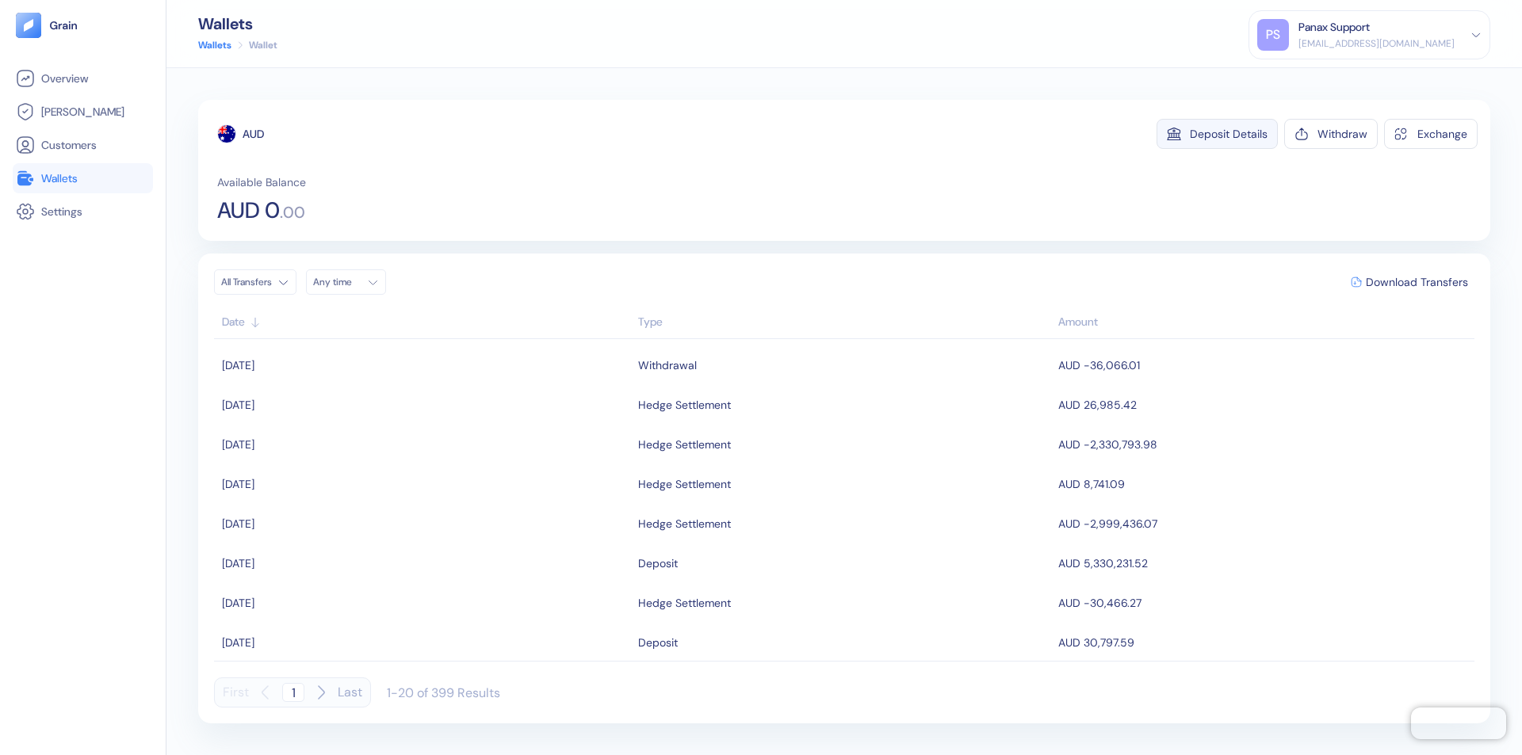
click at [1229, 134] on div "Deposit Details" at bounding box center [1229, 133] width 78 height 11
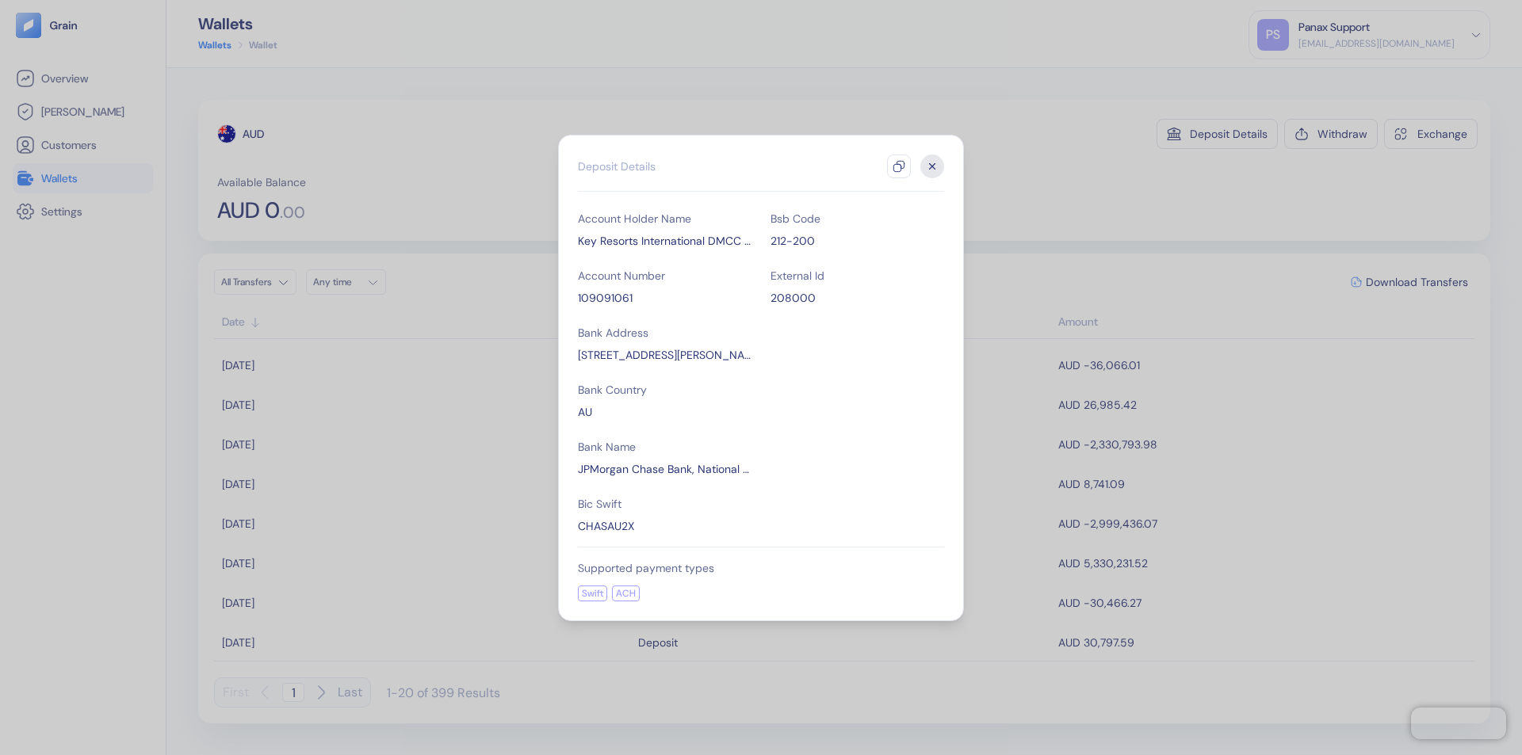
click at [899, 166] on icon "button" at bounding box center [899, 166] width 13 height 13
click at [932, 166] on icon "button" at bounding box center [933, 166] width 6 height 6
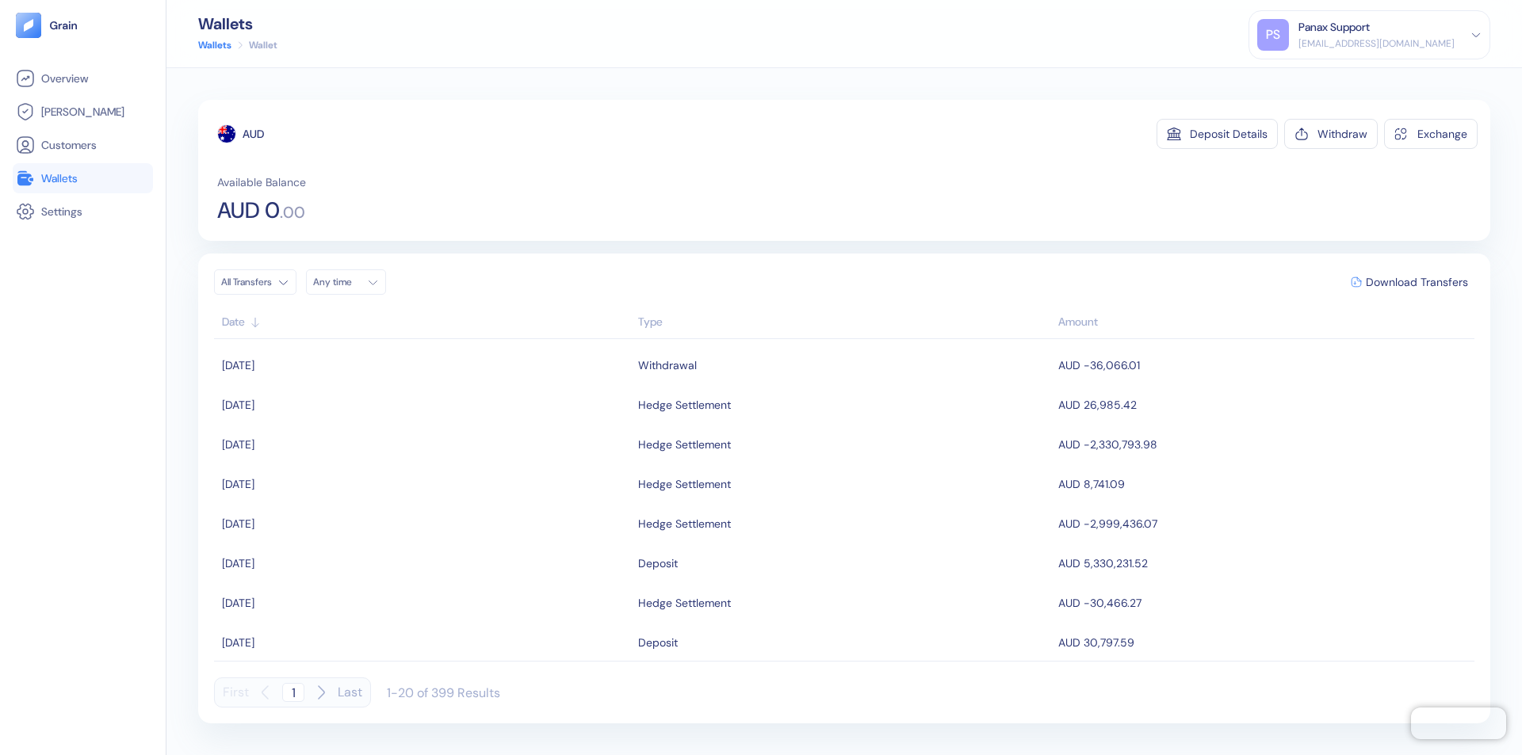
click at [350, 282] on div "Any time" at bounding box center [337, 282] width 48 height 13
click at [444, 430] on button "24" at bounding box center [443, 430] width 19 height 19
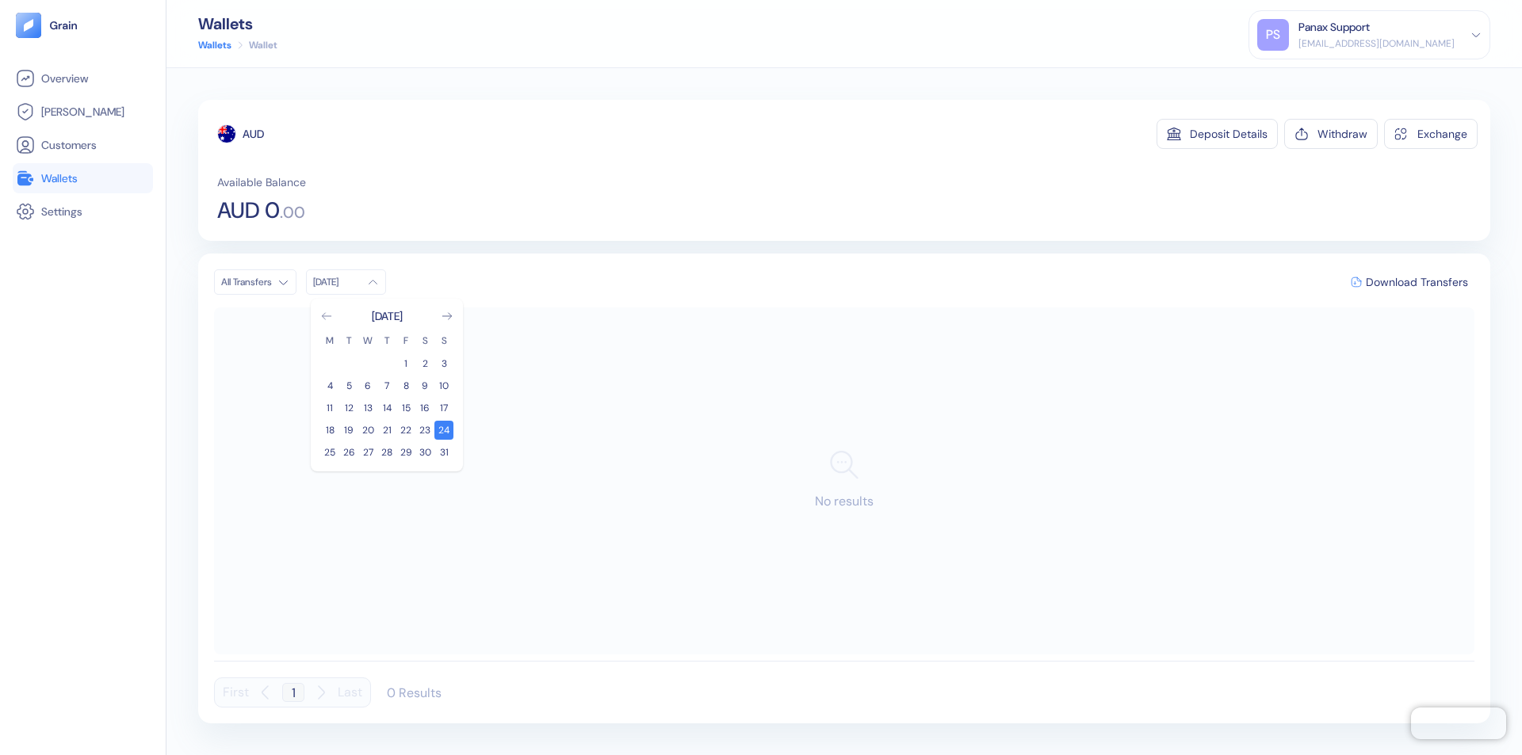
click at [327, 316] on icon "Go to previous month" at bounding box center [326, 316] width 9 height 6
click at [406, 430] on button "25" at bounding box center [405, 430] width 19 height 19
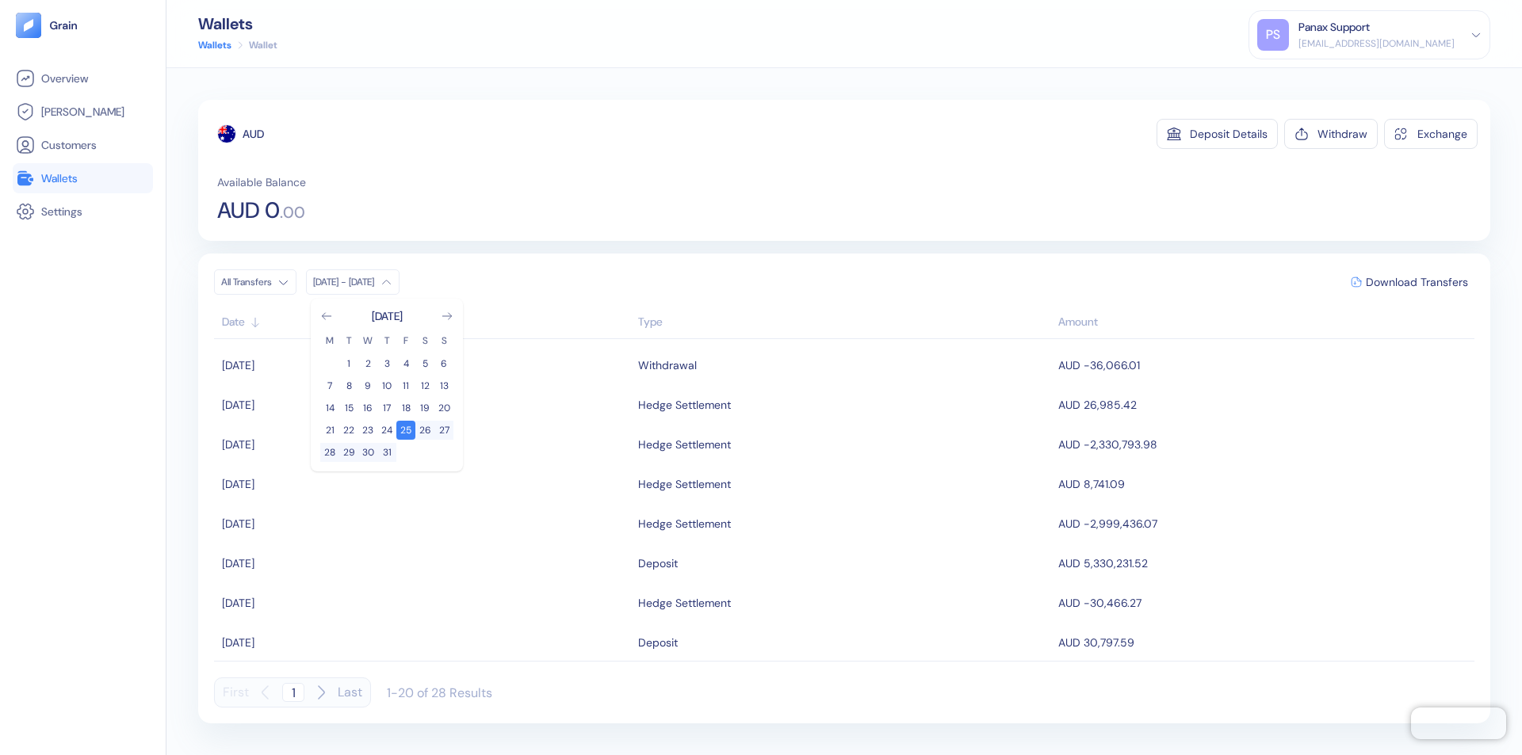
click at [254, 134] on div "AUD" at bounding box center [253, 134] width 21 height 16
click at [1417, 282] on span "Download Transfers" at bounding box center [1417, 282] width 102 height 11
click at [82, 178] on link "Wallets" at bounding box center [83, 178] width 134 height 19
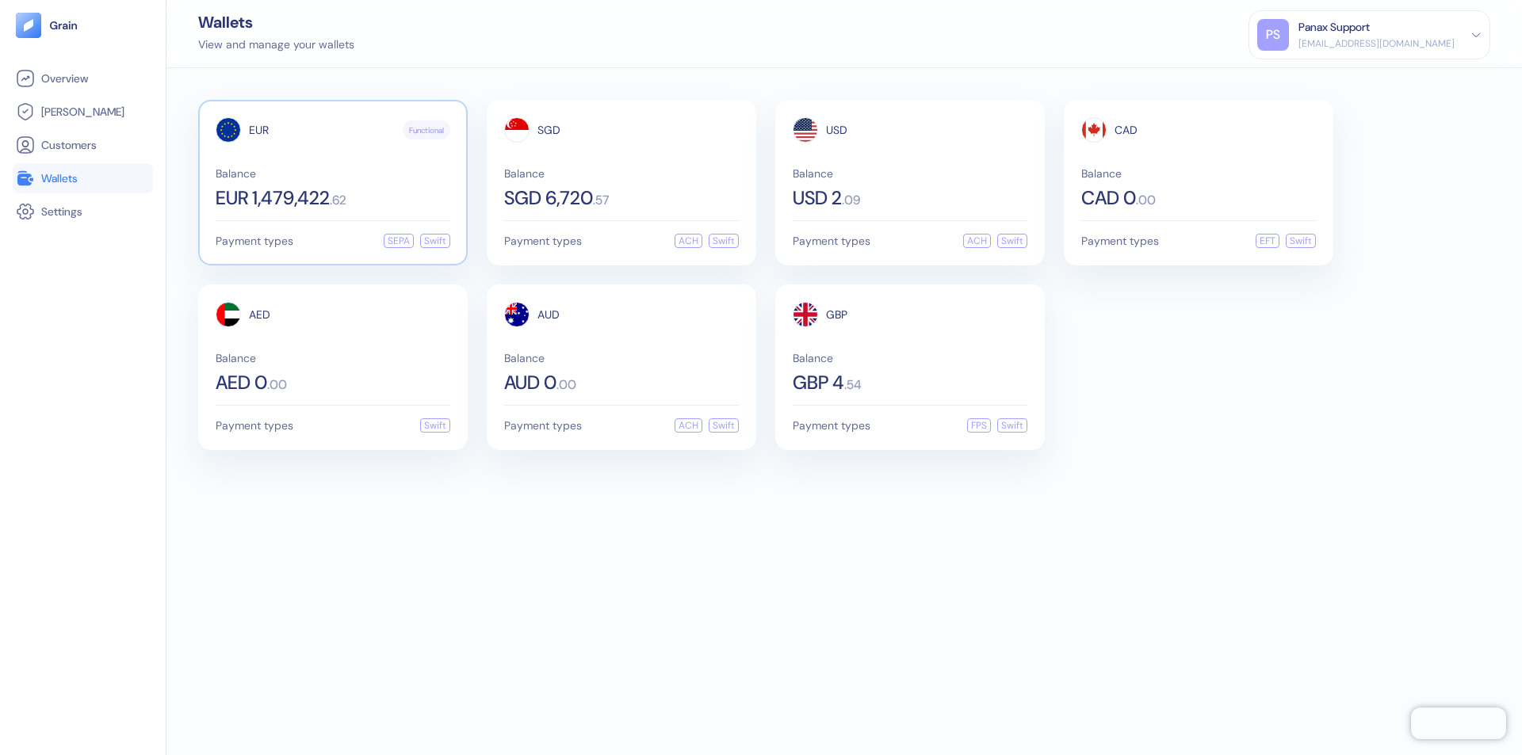
click at [258, 130] on span "EUR" at bounding box center [259, 129] width 20 height 11
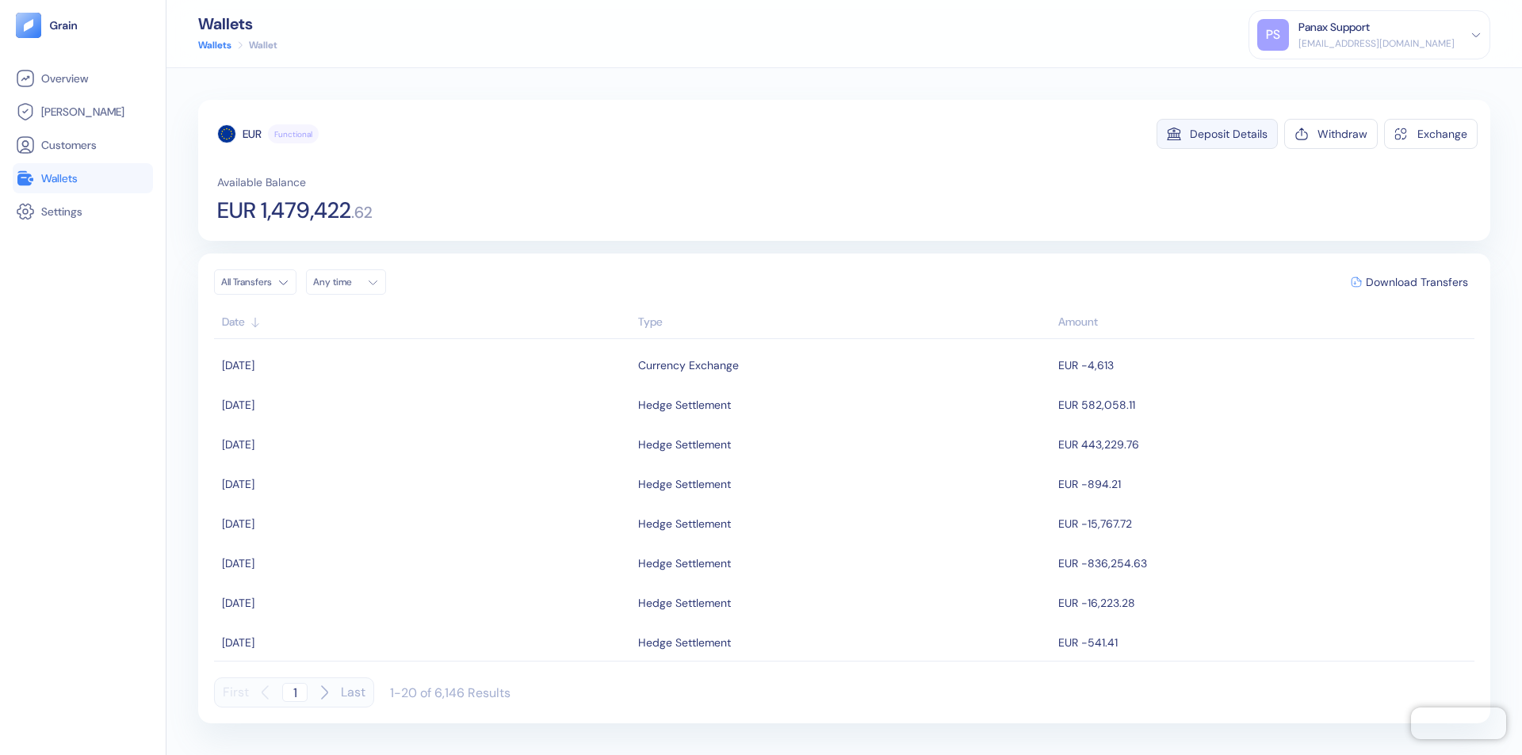
click at [1229, 134] on div "Deposit Details" at bounding box center [1229, 133] width 78 height 11
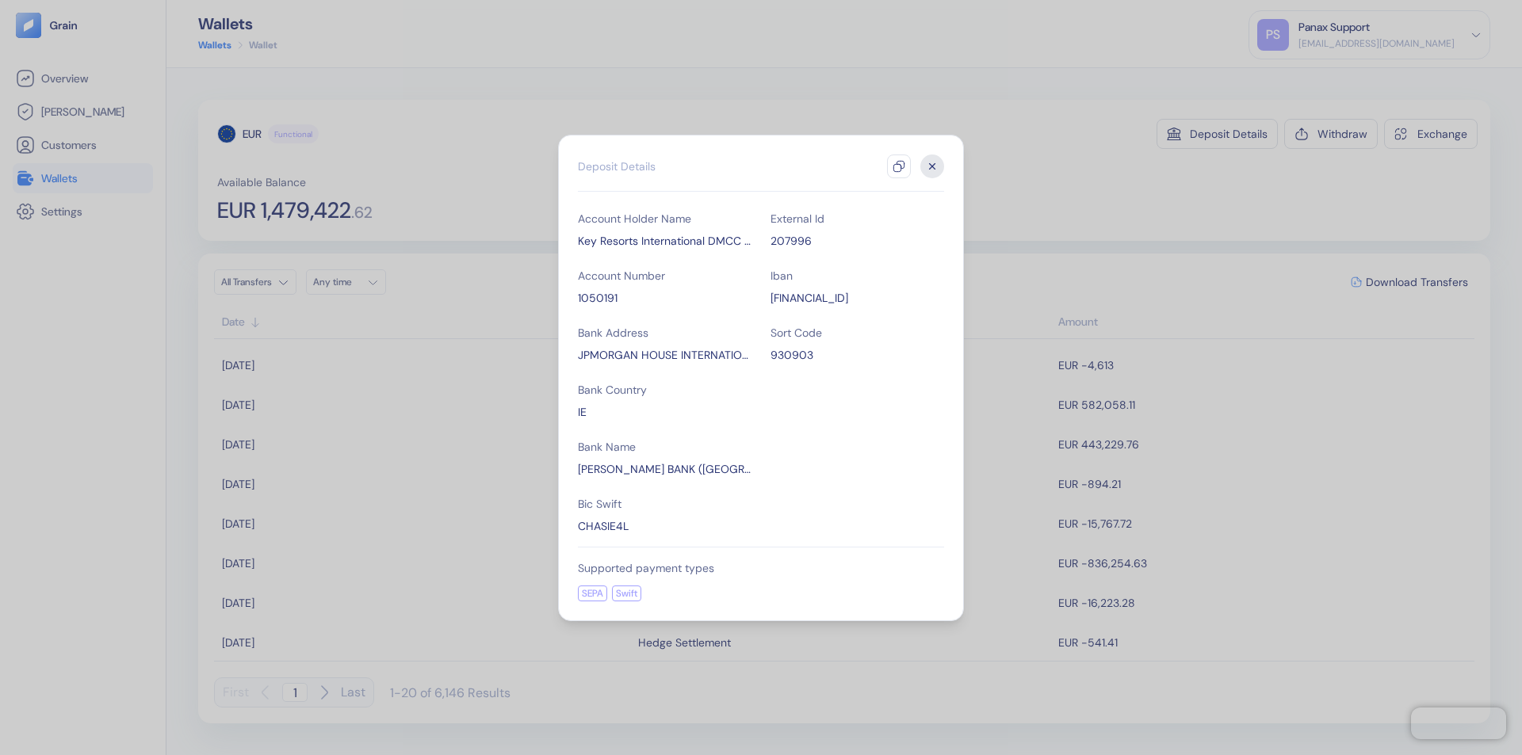
click at [899, 166] on icon "button" at bounding box center [899, 166] width 13 height 13
click at [932, 166] on icon "button" at bounding box center [933, 166] width 6 height 6
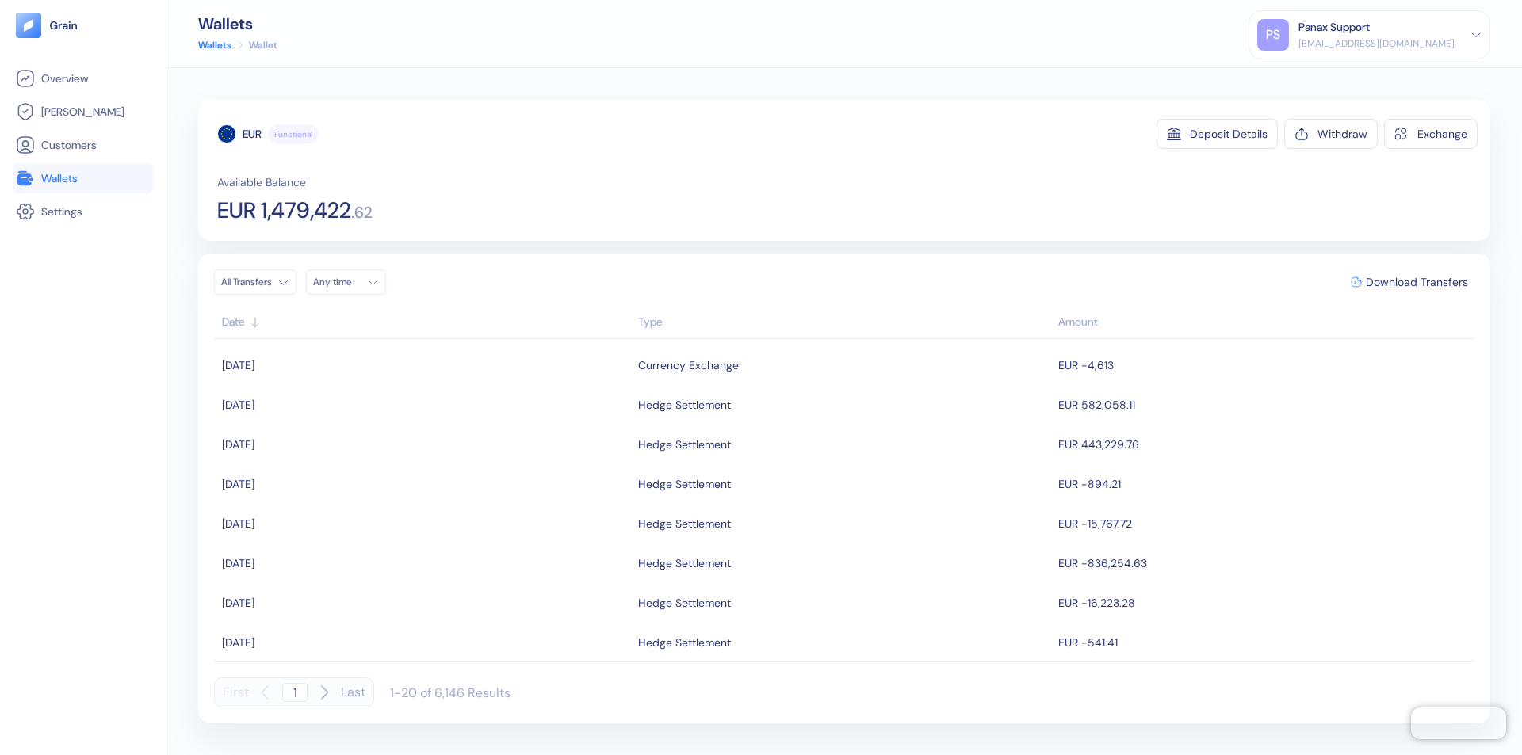
click at [350, 282] on div "Any time" at bounding box center [337, 282] width 48 height 13
click at [444, 430] on button "24" at bounding box center [443, 430] width 19 height 19
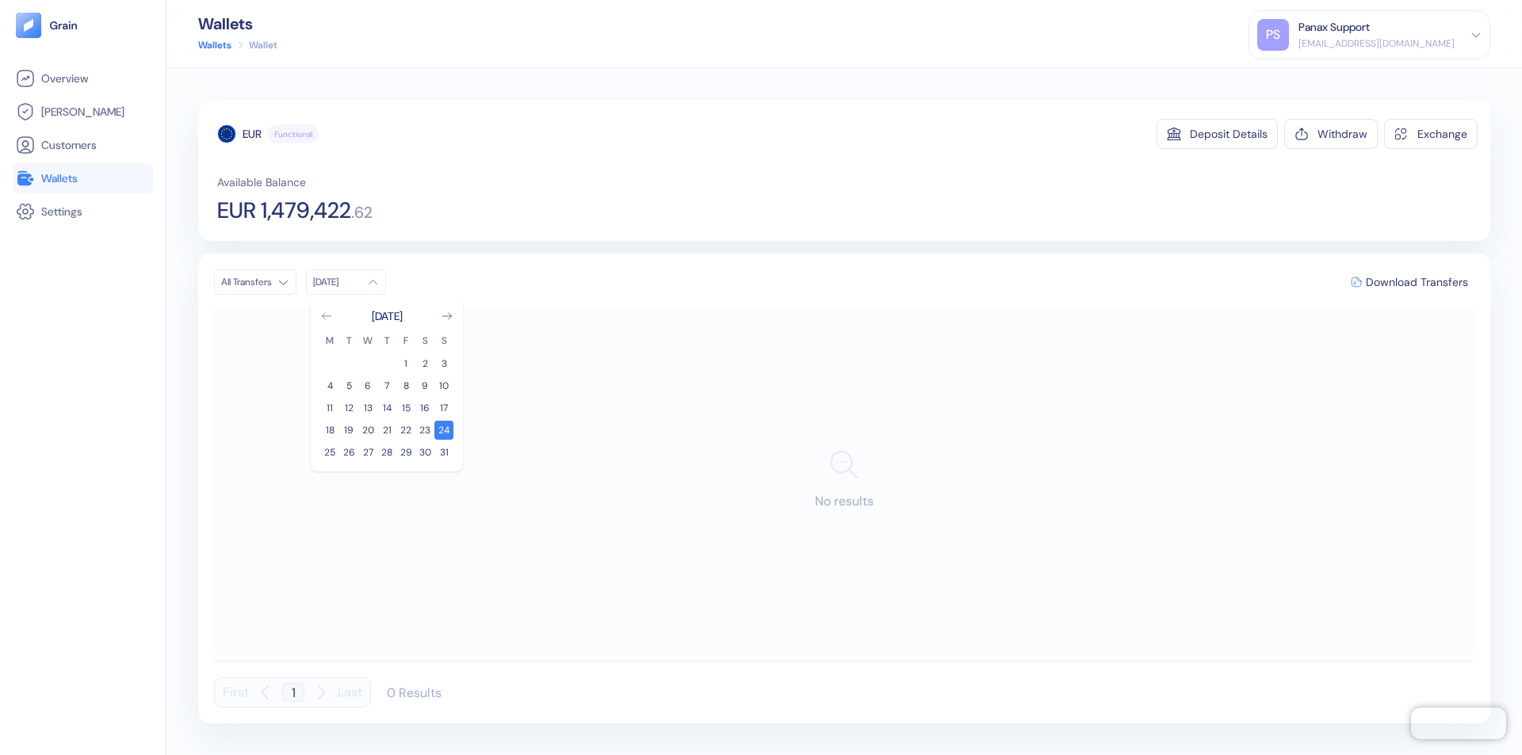
click at [327, 316] on icon "Go to previous month" at bounding box center [326, 316] width 9 height 6
click at [406, 430] on button "25" at bounding box center [405, 430] width 19 height 19
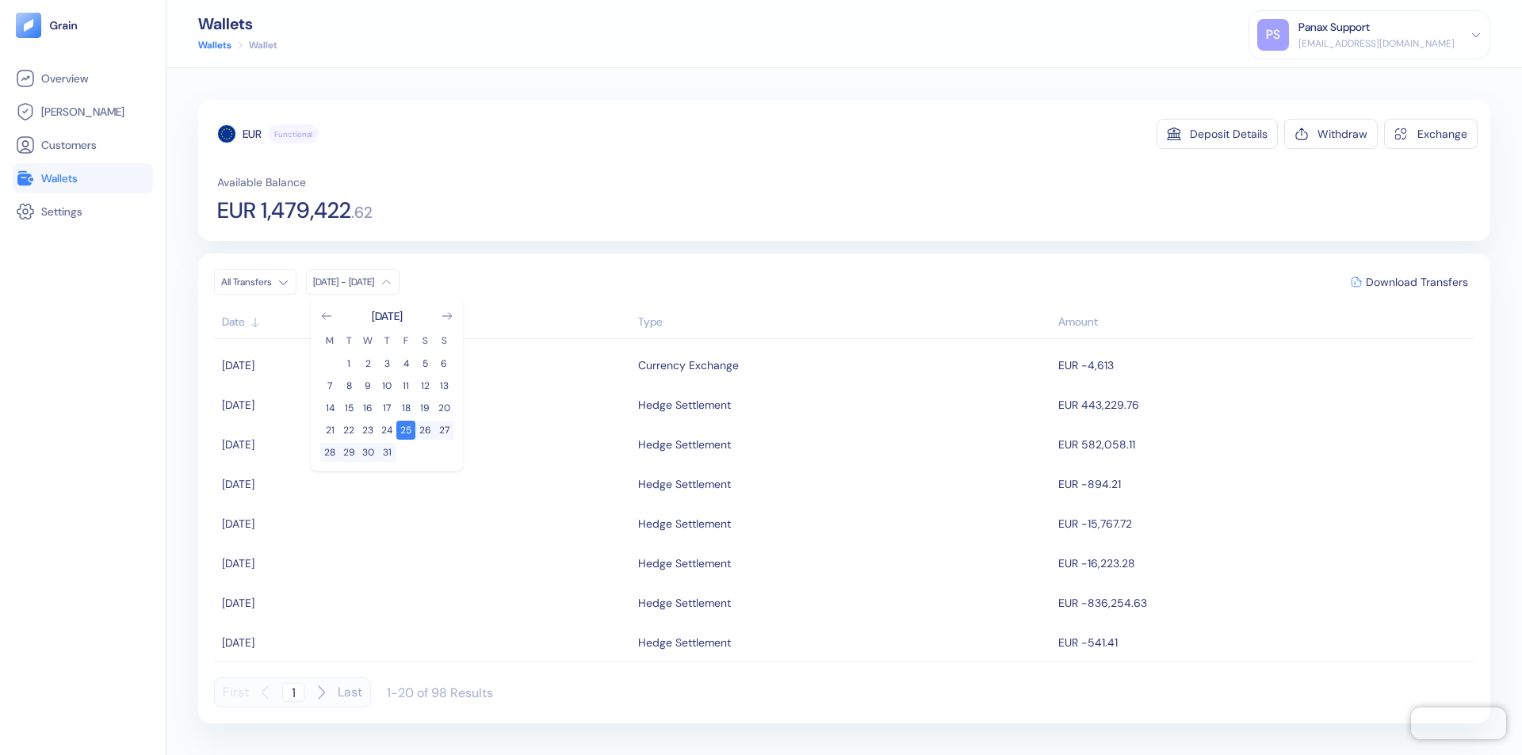
click at [252, 134] on div "EUR" at bounding box center [252, 134] width 19 height 16
click at [1417, 282] on span "Download Transfers" at bounding box center [1417, 282] width 102 height 11
click at [82, 178] on link "Wallets" at bounding box center [83, 178] width 134 height 19
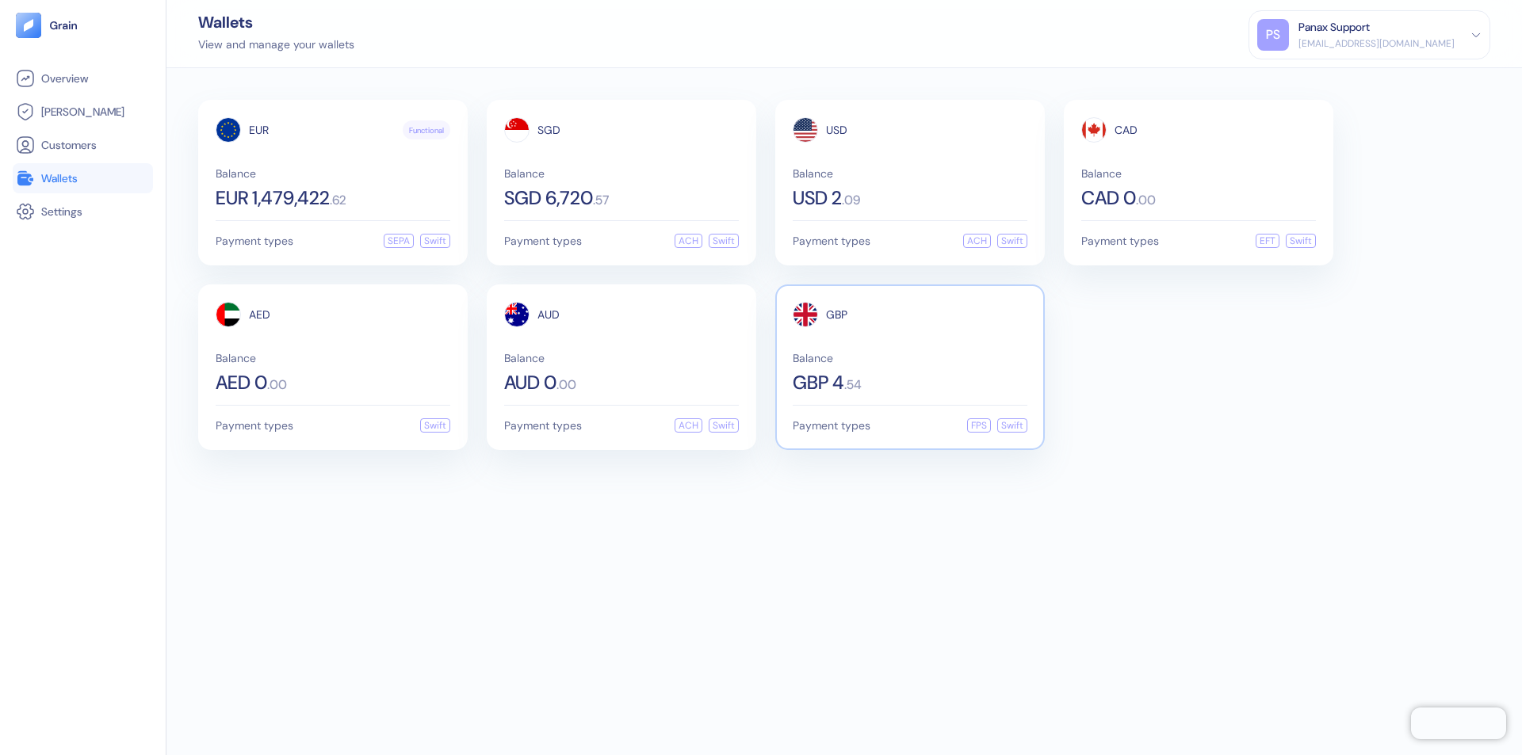
click at [836, 315] on span "GBP" at bounding box center [836, 314] width 21 height 11
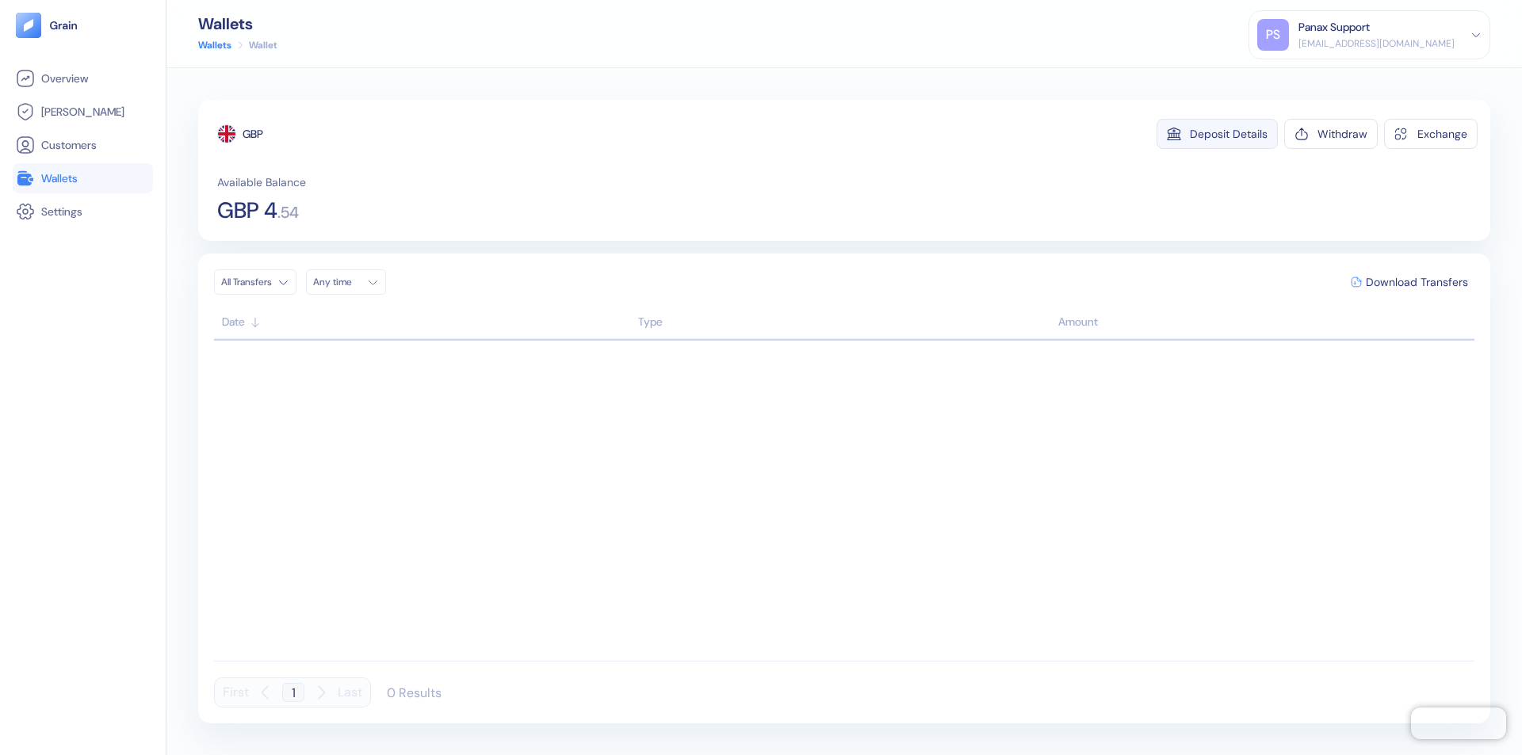
click at [1229, 134] on div "Deposit Details" at bounding box center [1229, 133] width 78 height 11
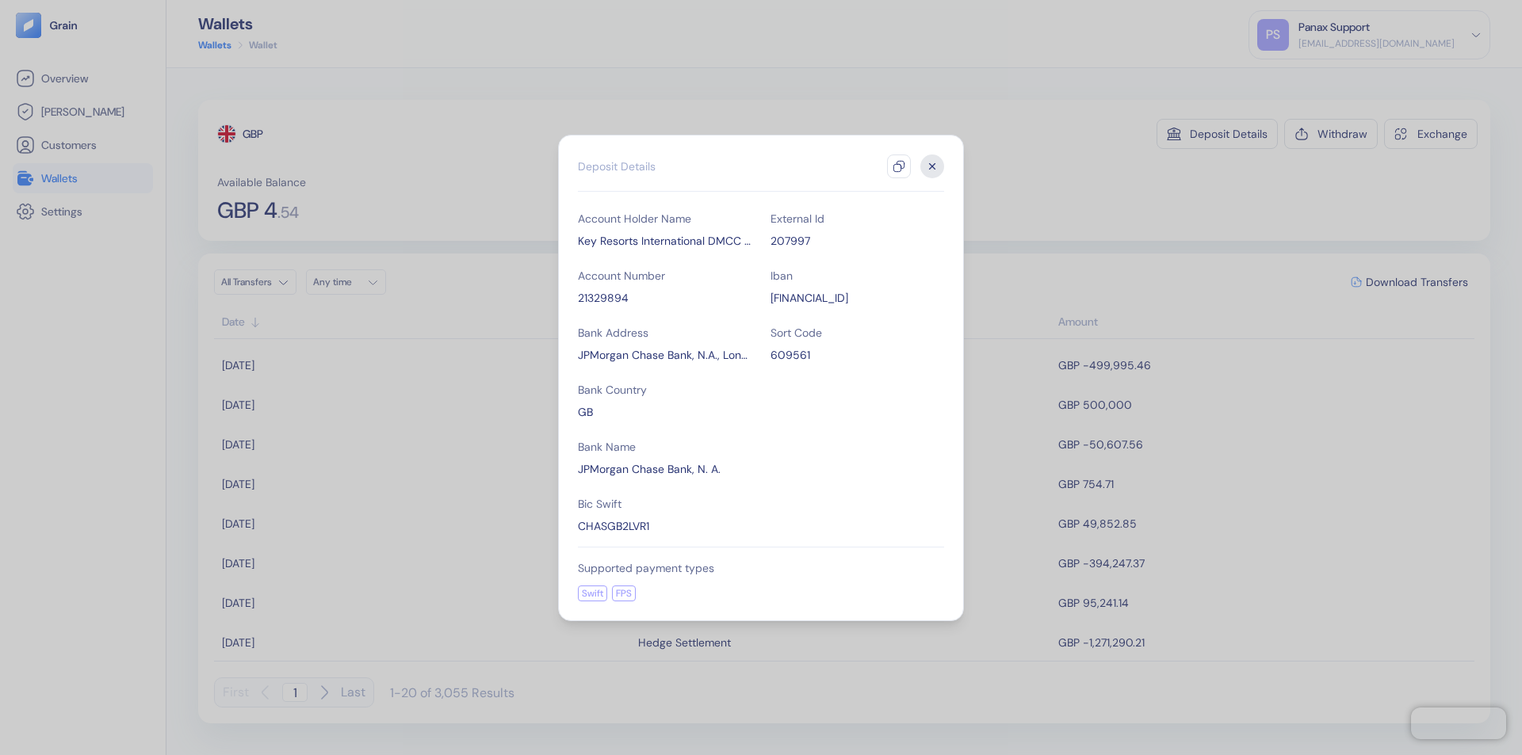
click at [899, 166] on icon "button" at bounding box center [899, 166] width 13 height 13
click at [932, 166] on icon "button" at bounding box center [933, 166] width 6 height 6
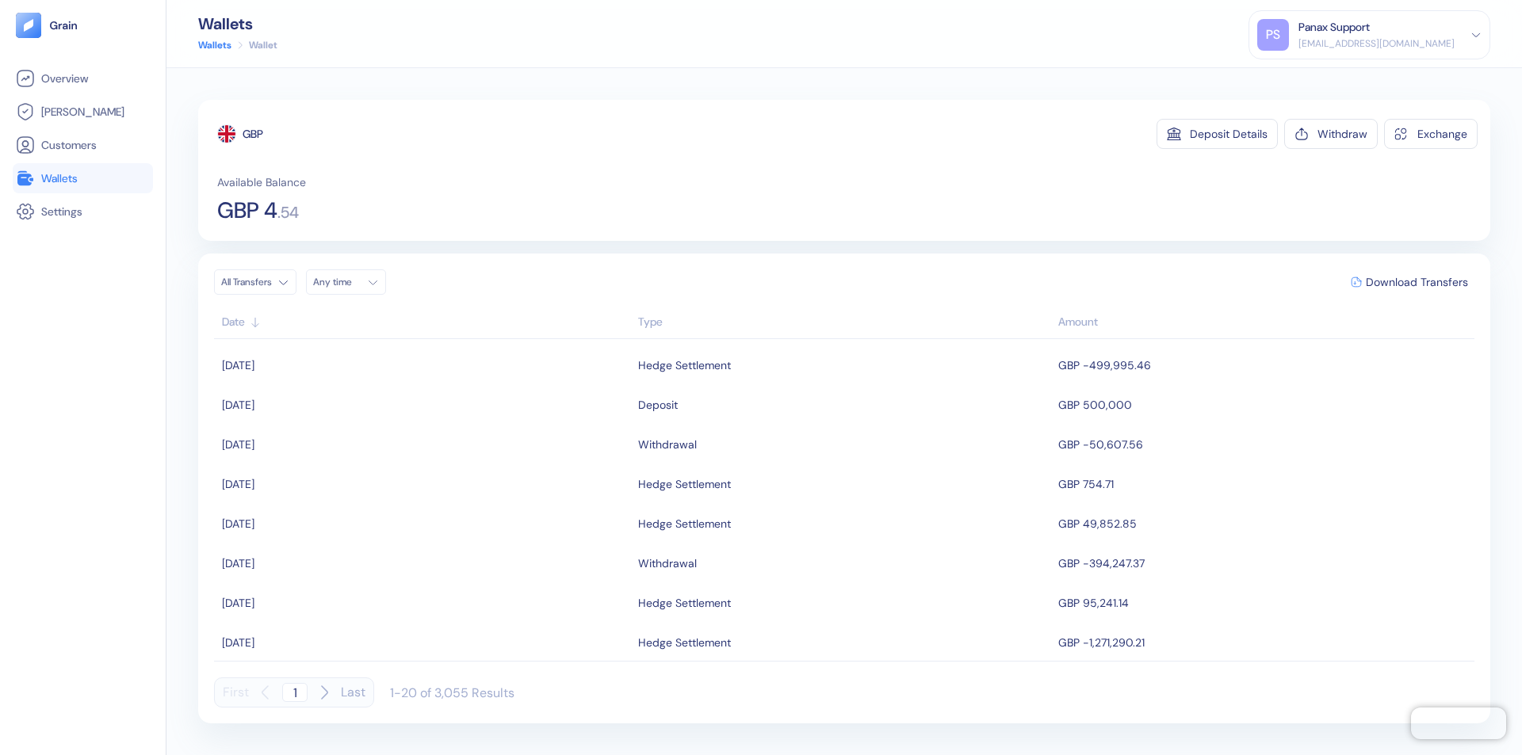
click at [350, 282] on div "Any time" at bounding box center [337, 282] width 48 height 13
click at [444, 430] on button "24" at bounding box center [443, 430] width 19 height 19
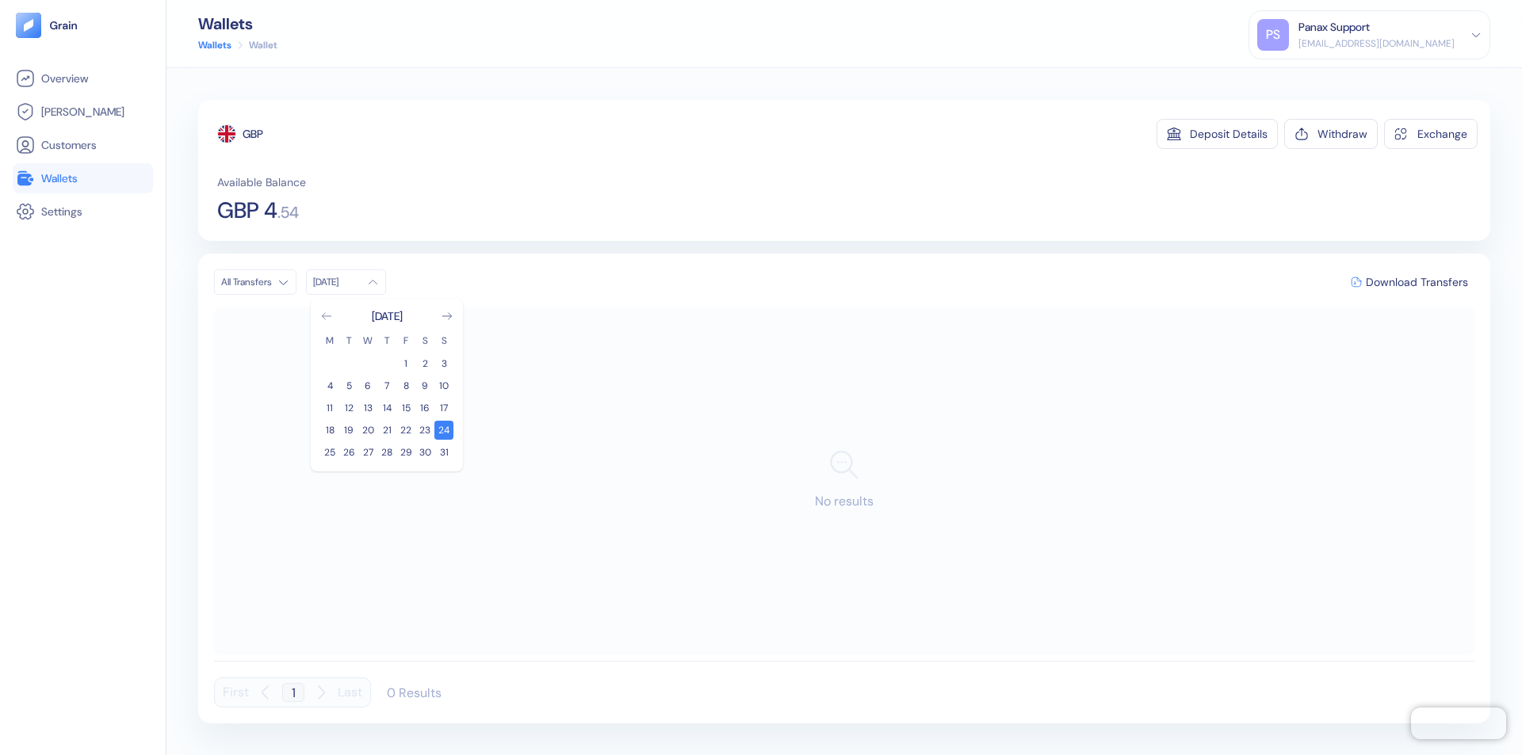
click at [327, 316] on icon "Go to previous month" at bounding box center [326, 316] width 9 height 6
click at [406, 430] on button "25" at bounding box center [405, 430] width 19 height 19
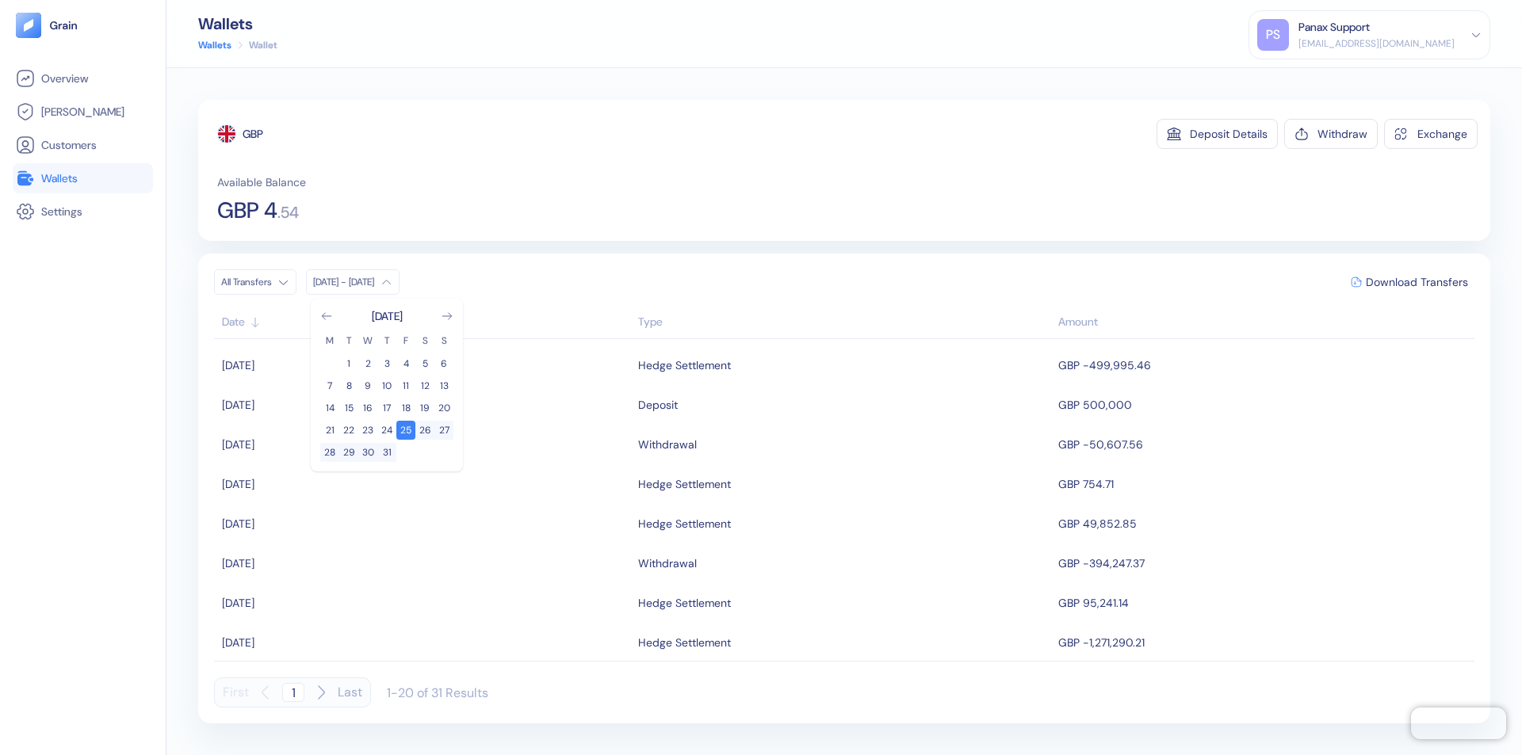
click at [254, 134] on div "GBP" at bounding box center [253, 134] width 21 height 16
click at [1417, 282] on span "Download Transfers" at bounding box center [1417, 282] width 102 height 11
click at [1370, 35] on div "Panax Support" at bounding box center [1333, 27] width 71 height 17
click at [1321, 78] on div "Sign Out" at bounding box center [1300, 79] width 44 height 17
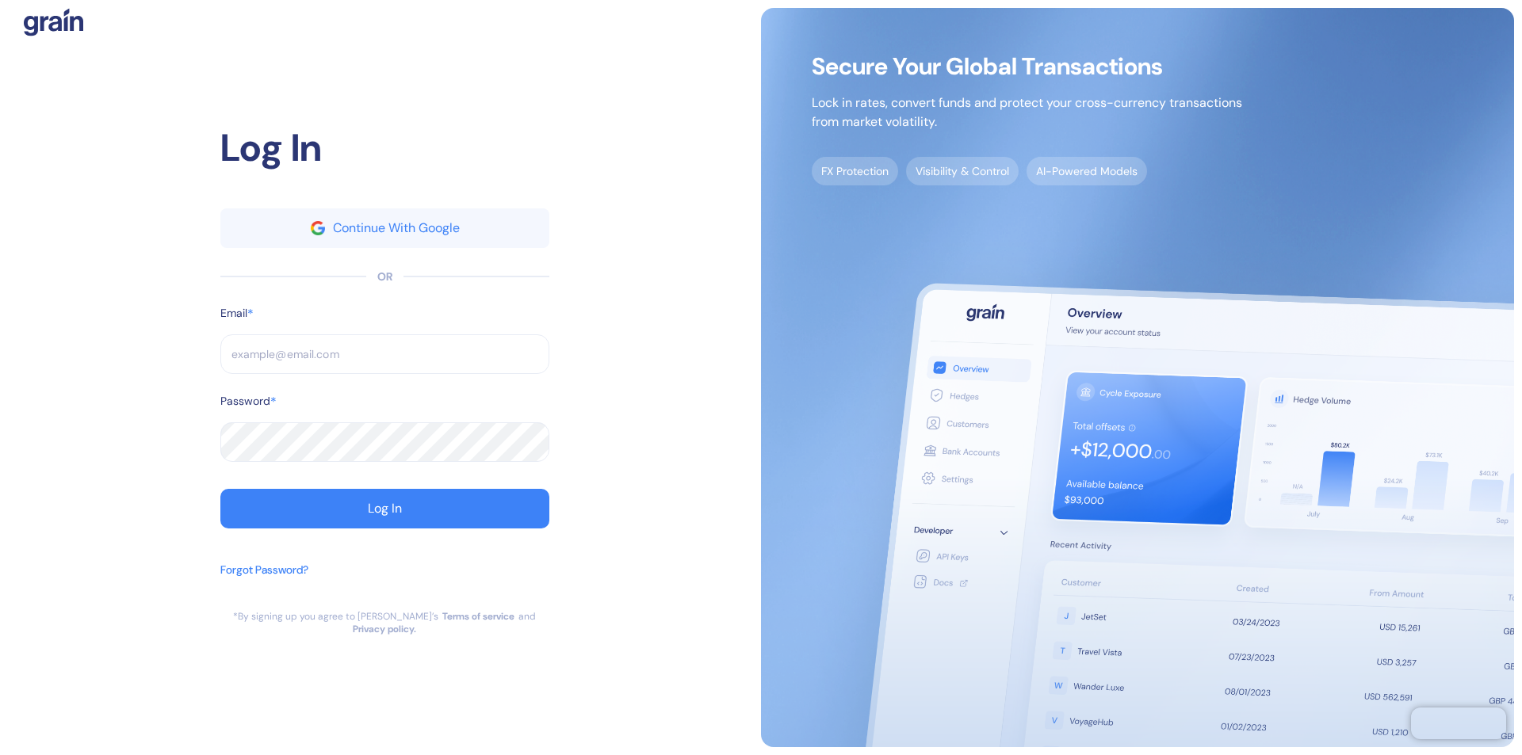
click at [384, 361] on input "text" at bounding box center [384, 355] width 329 height 40
type input "[EMAIL_ADDRESS][DOMAIN_NAME]"
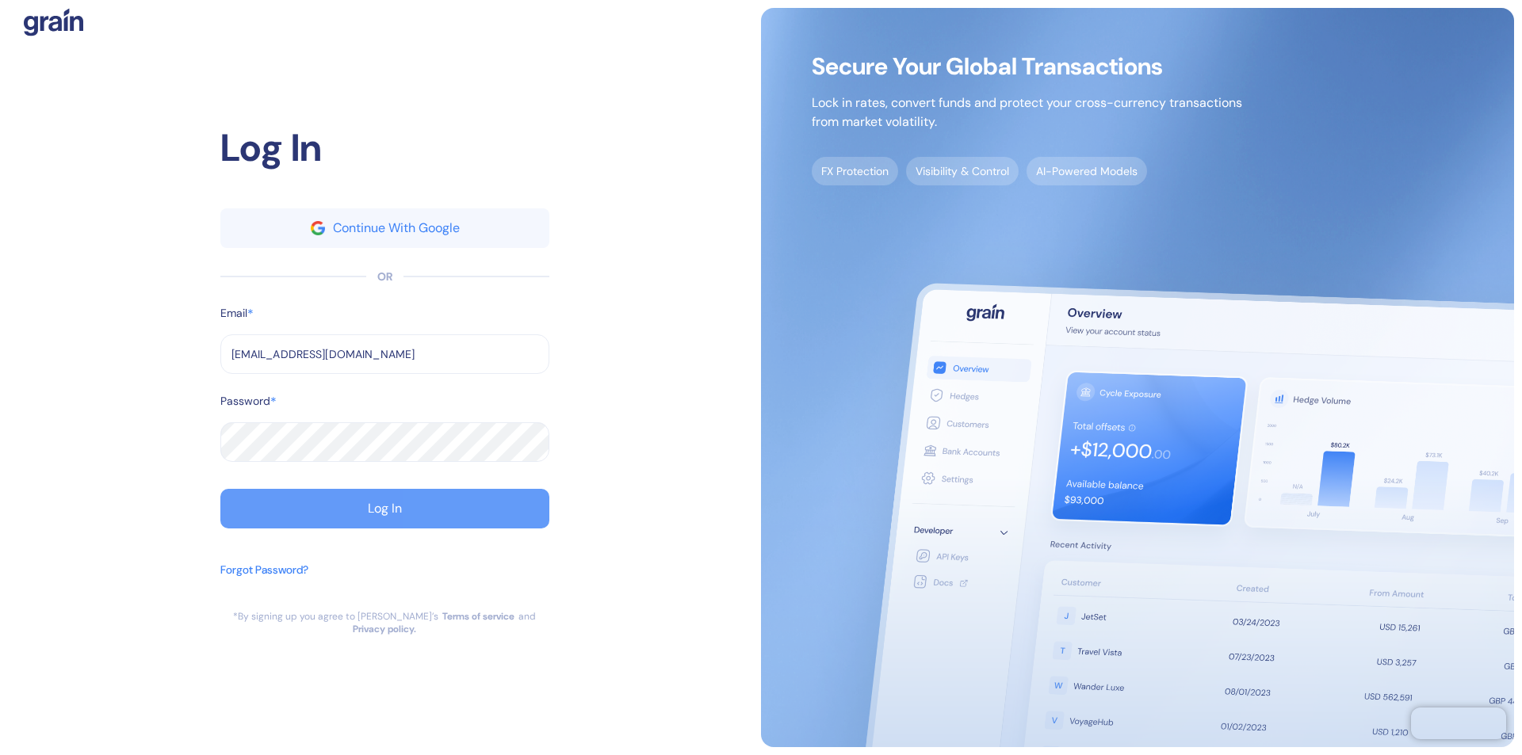
click at [384, 515] on div "Log In" at bounding box center [385, 509] width 34 height 13
